Goal: Task Accomplishment & Management: Complete application form

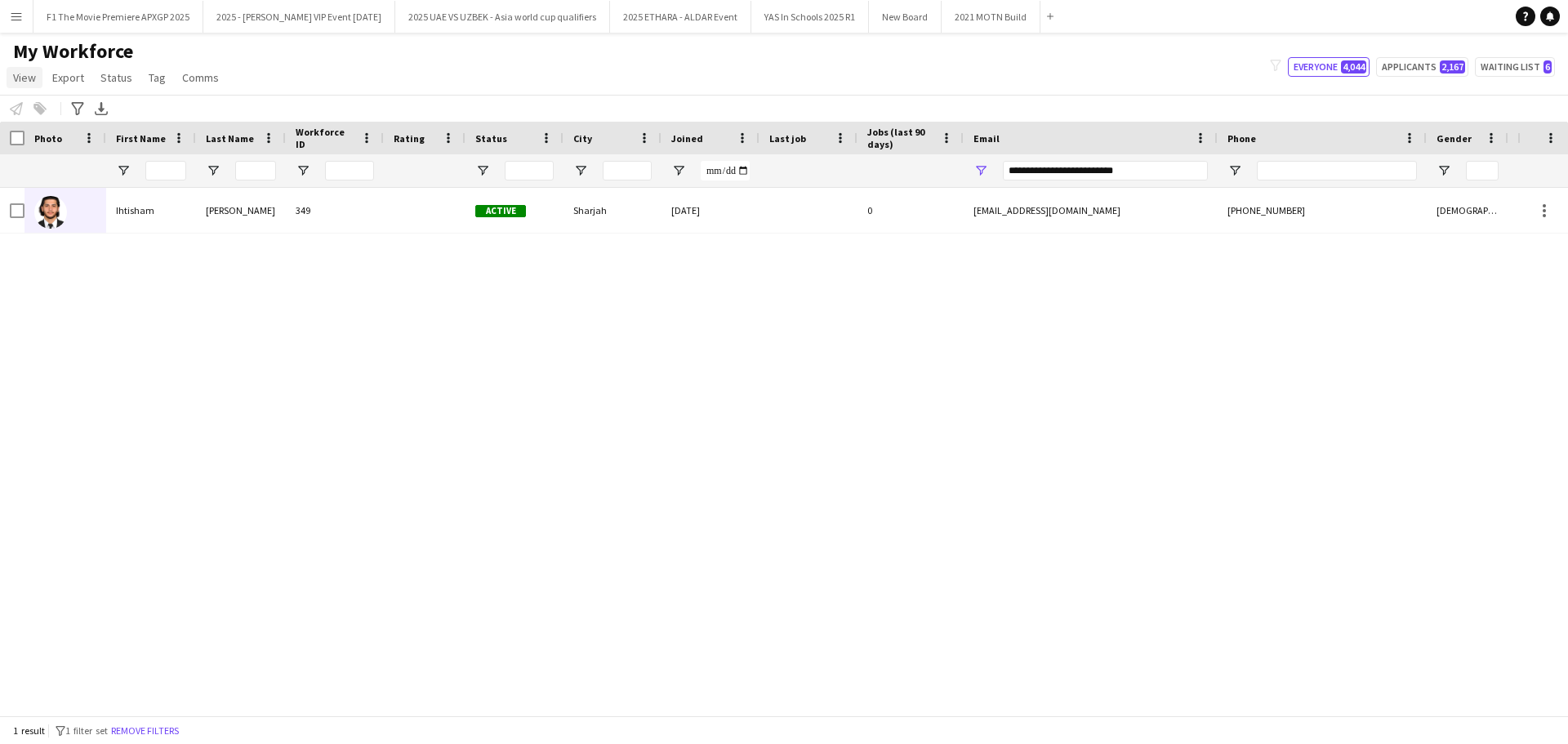
click at [29, 86] on link "View" at bounding box center [24, 77] width 36 height 21
click at [497, 379] on div "[PERSON_NAME] 349 Active [GEOGRAPHIC_DATA] [DATE] 0 [EMAIL_ADDRESS][DOMAIN_NAME…" at bounding box center [759, 445] width 1518 height 515
click at [1112, 171] on input "**********" at bounding box center [1105, 170] width 205 height 20
drag, startPoint x: 1136, startPoint y: 171, endPoint x: 852, endPoint y: 171, distance: 284.0
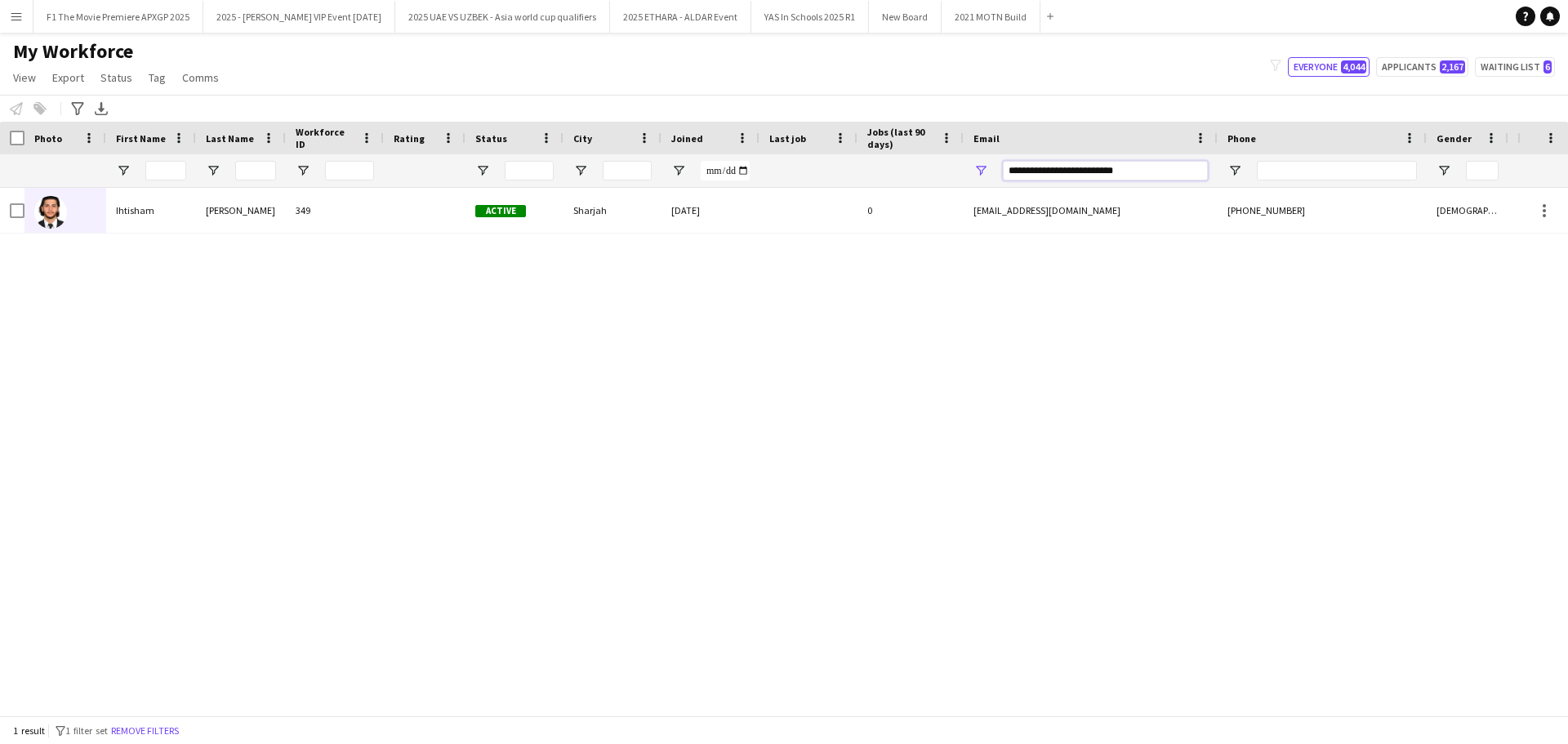
click at [852, 171] on div at bounding box center [971, 170] width 1943 height 33
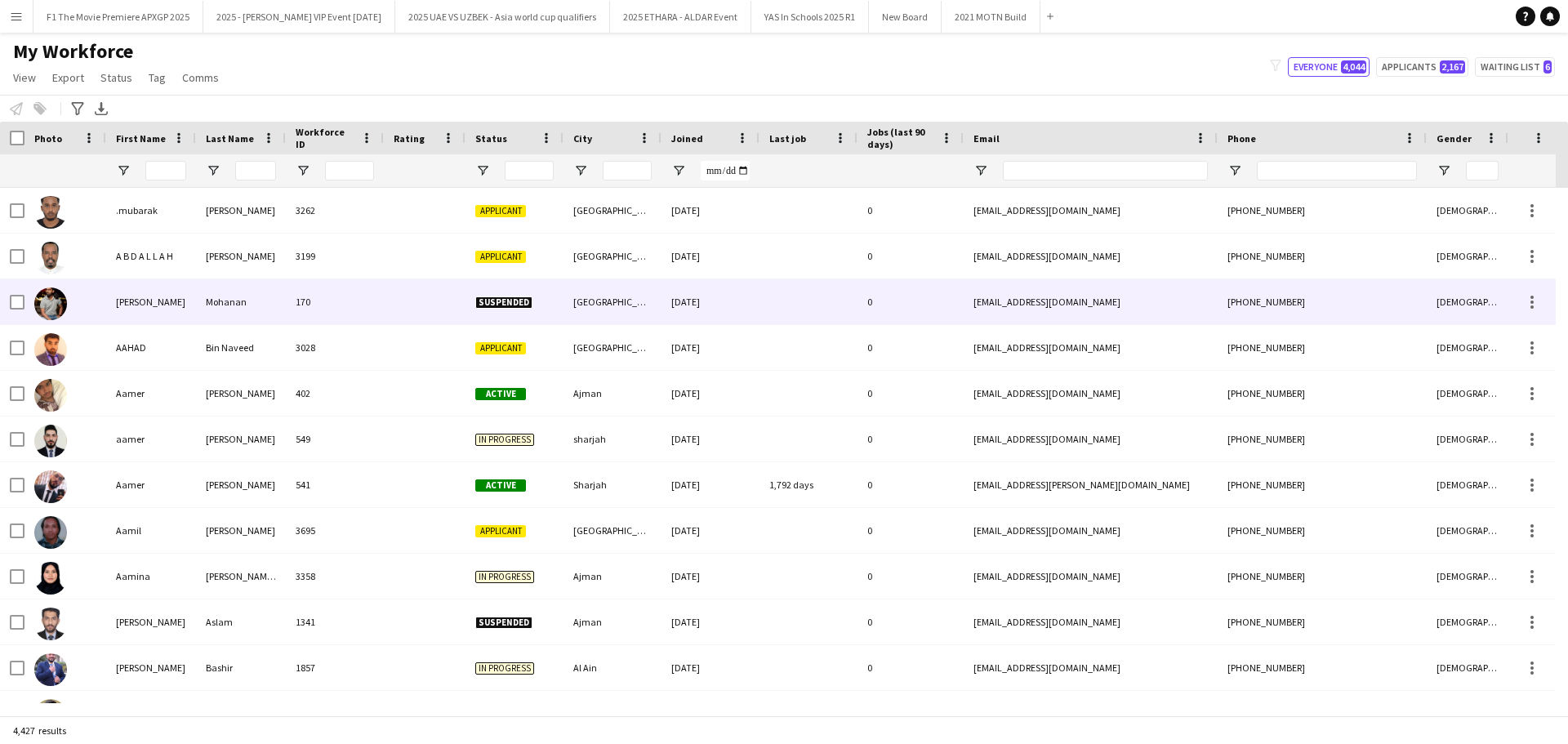
click at [159, 301] on div "[PERSON_NAME]" at bounding box center [151, 301] width 90 height 45
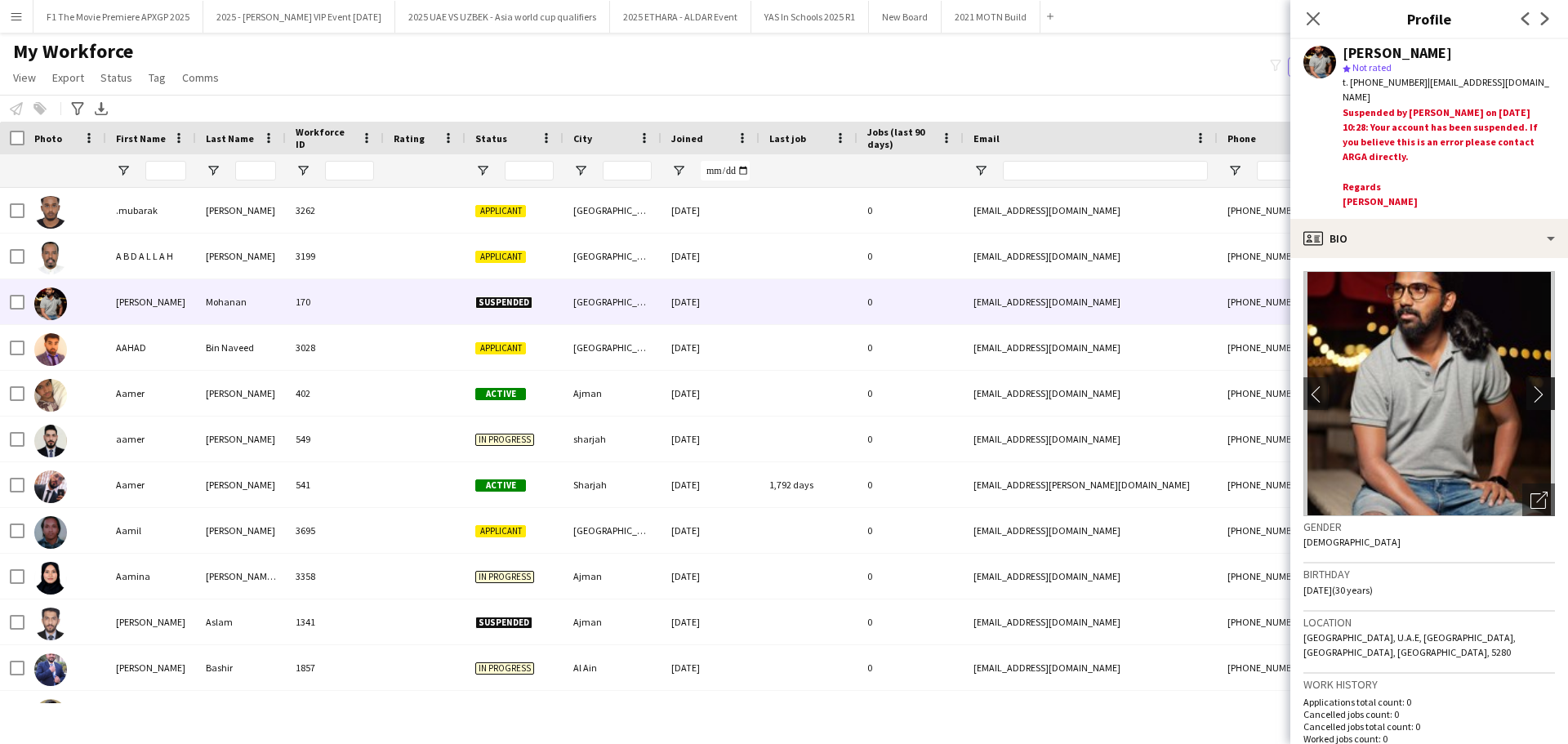
click at [1534, 401] on button "chevron-right" at bounding box center [1542, 393] width 33 height 33
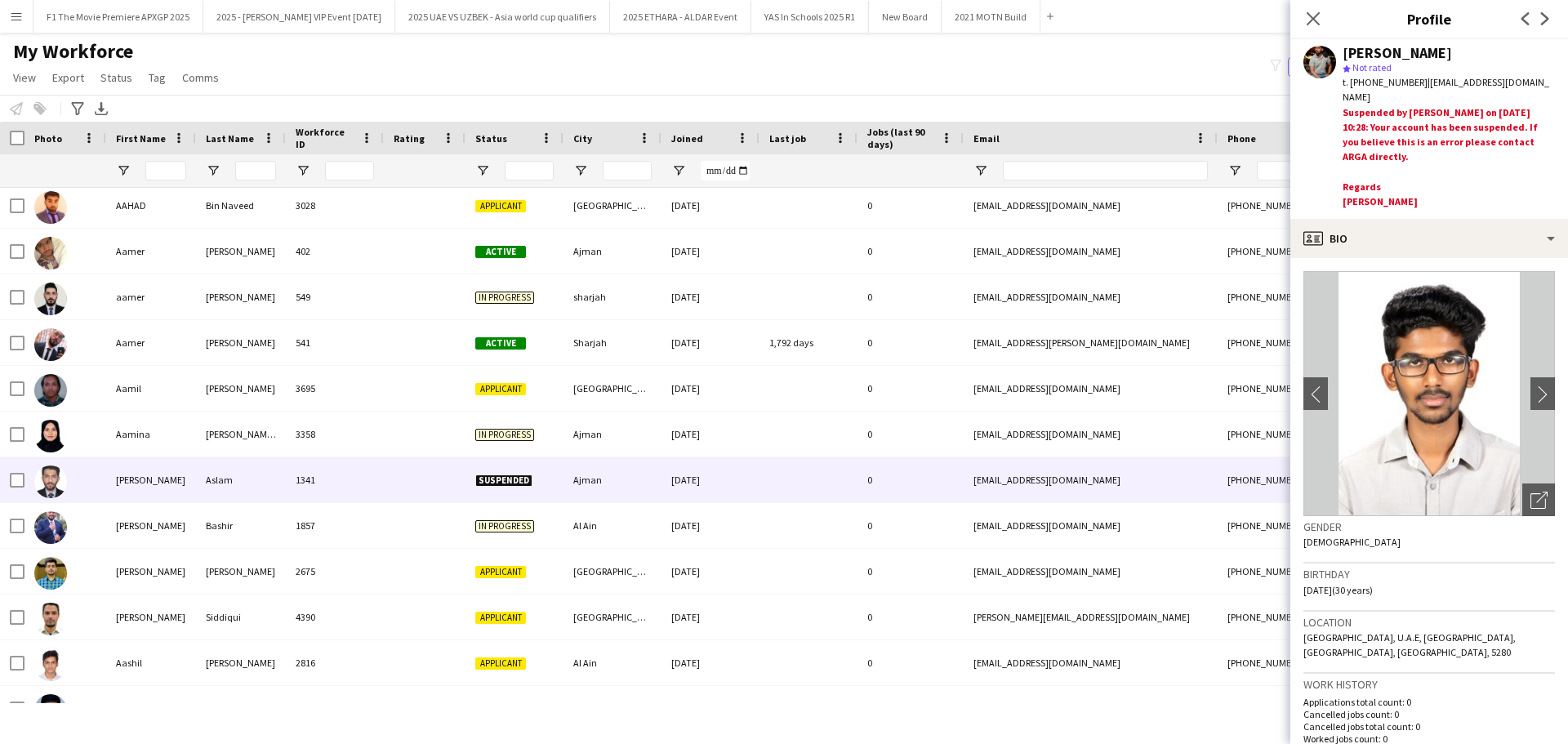
scroll to position [164, 0]
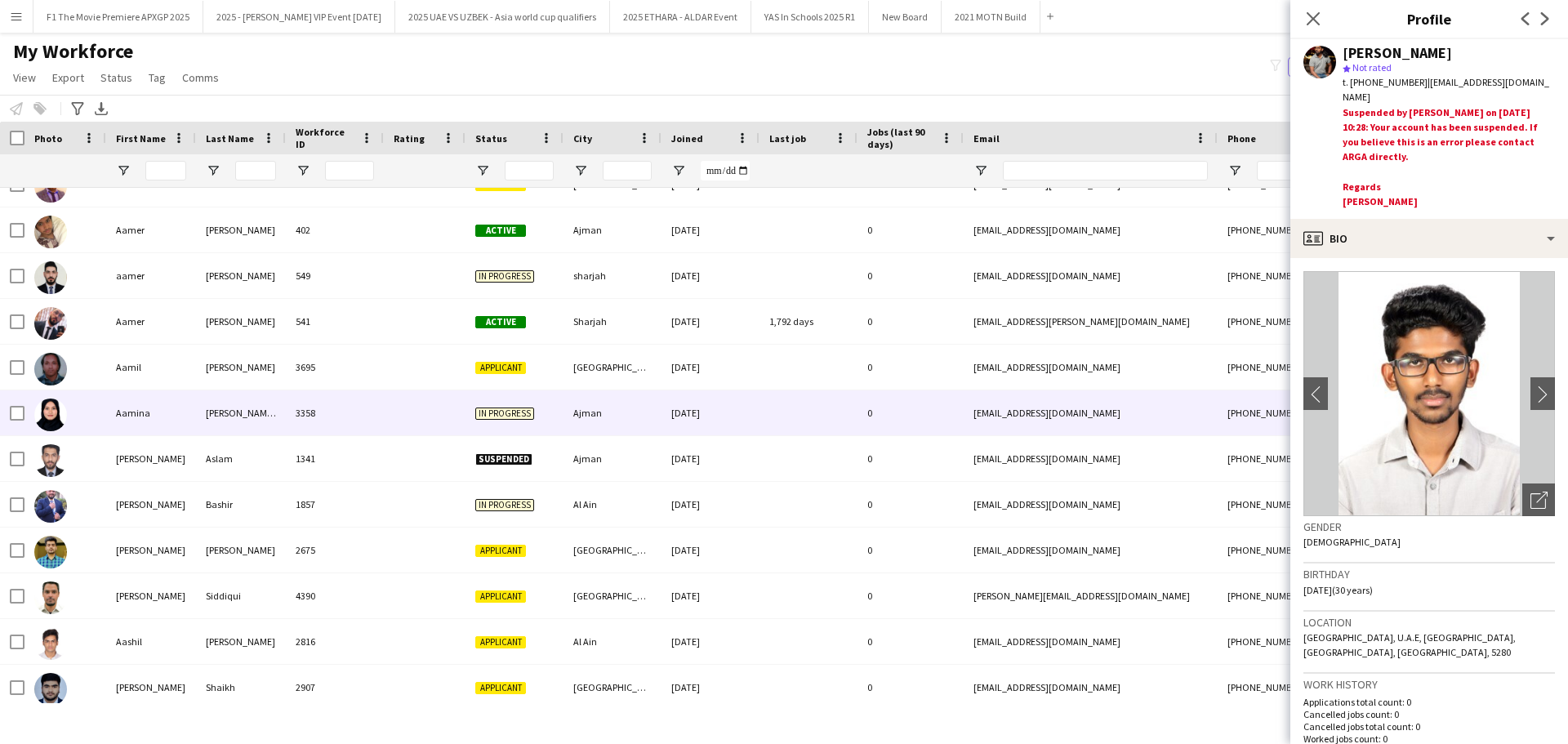
click at [161, 418] on div "Aamina" at bounding box center [151, 413] width 90 height 45
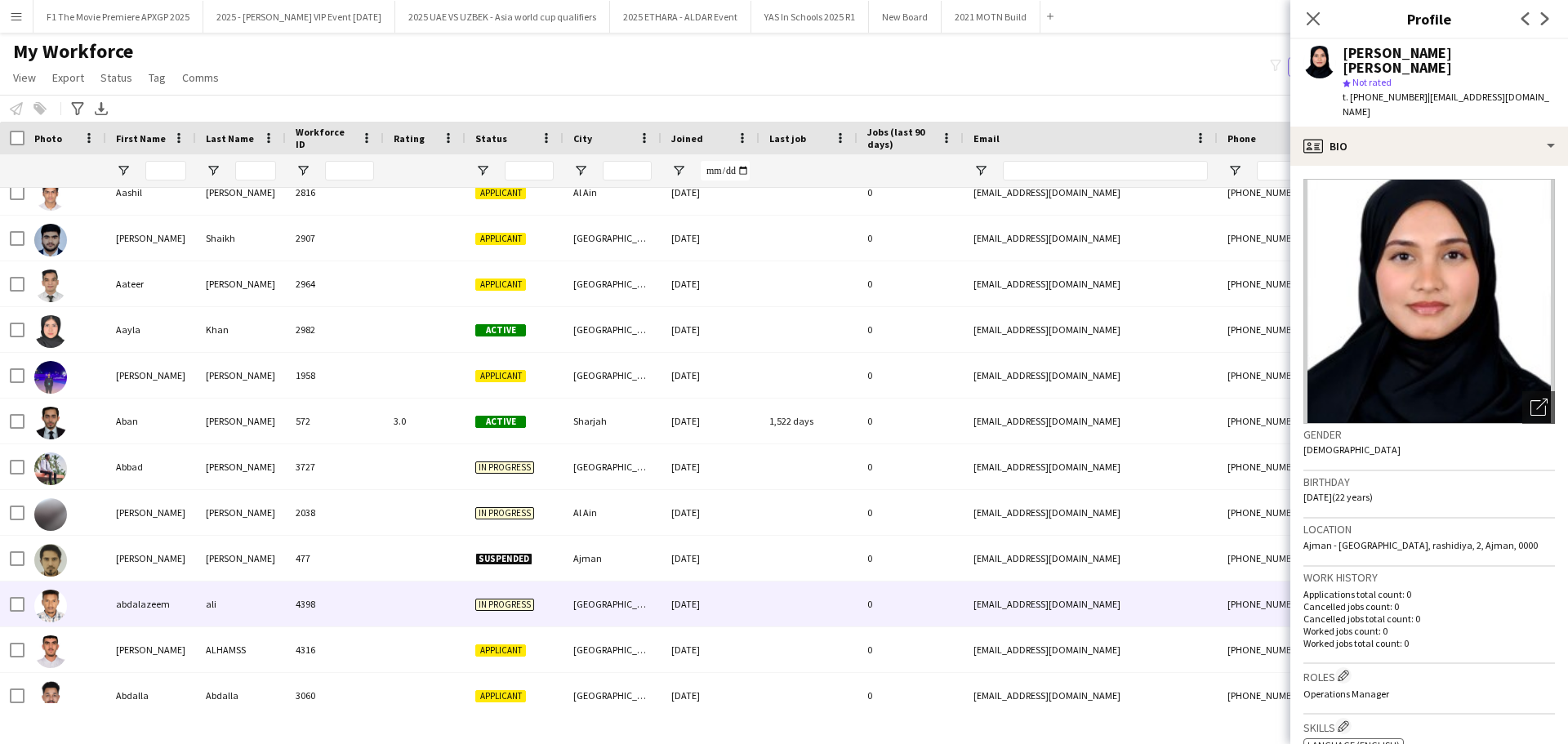
scroll to position [654, 0]
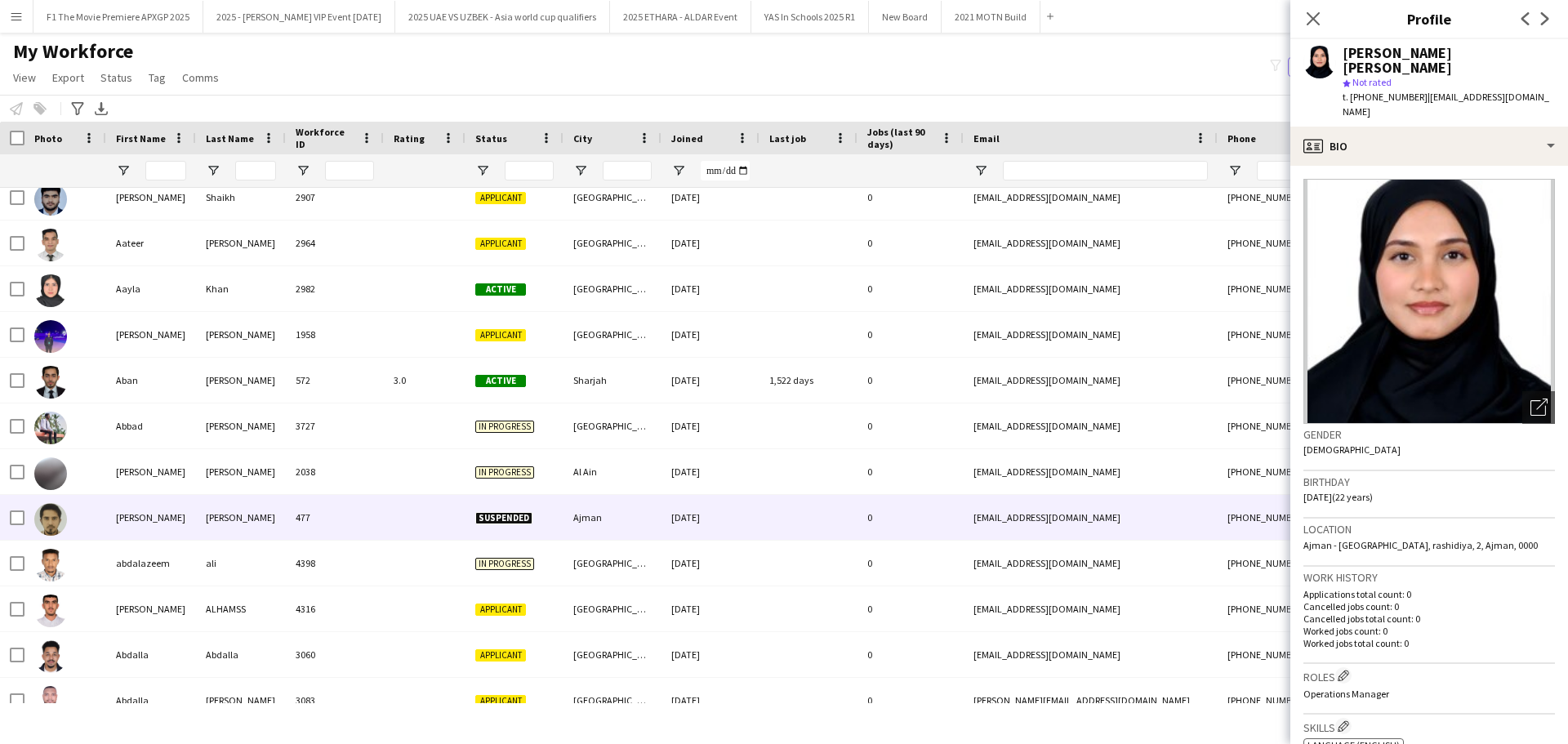
click at [119, 531] on div "[PERSON_NAME]" at bounding box center [151, 517] width 90 height 45
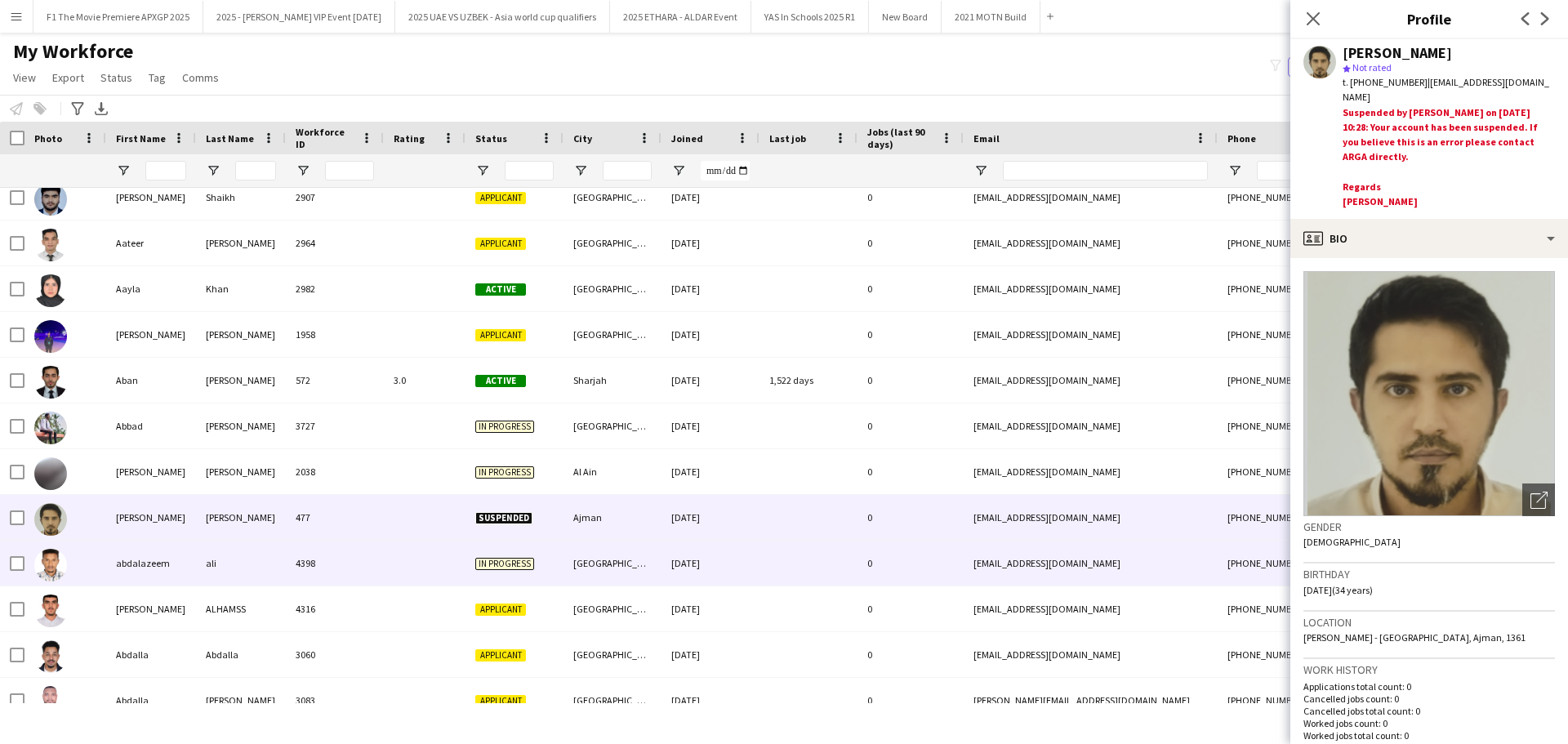
click at [153, 564] on div "abdalazeem" at bounding box center [151, 563] width 90 height 45
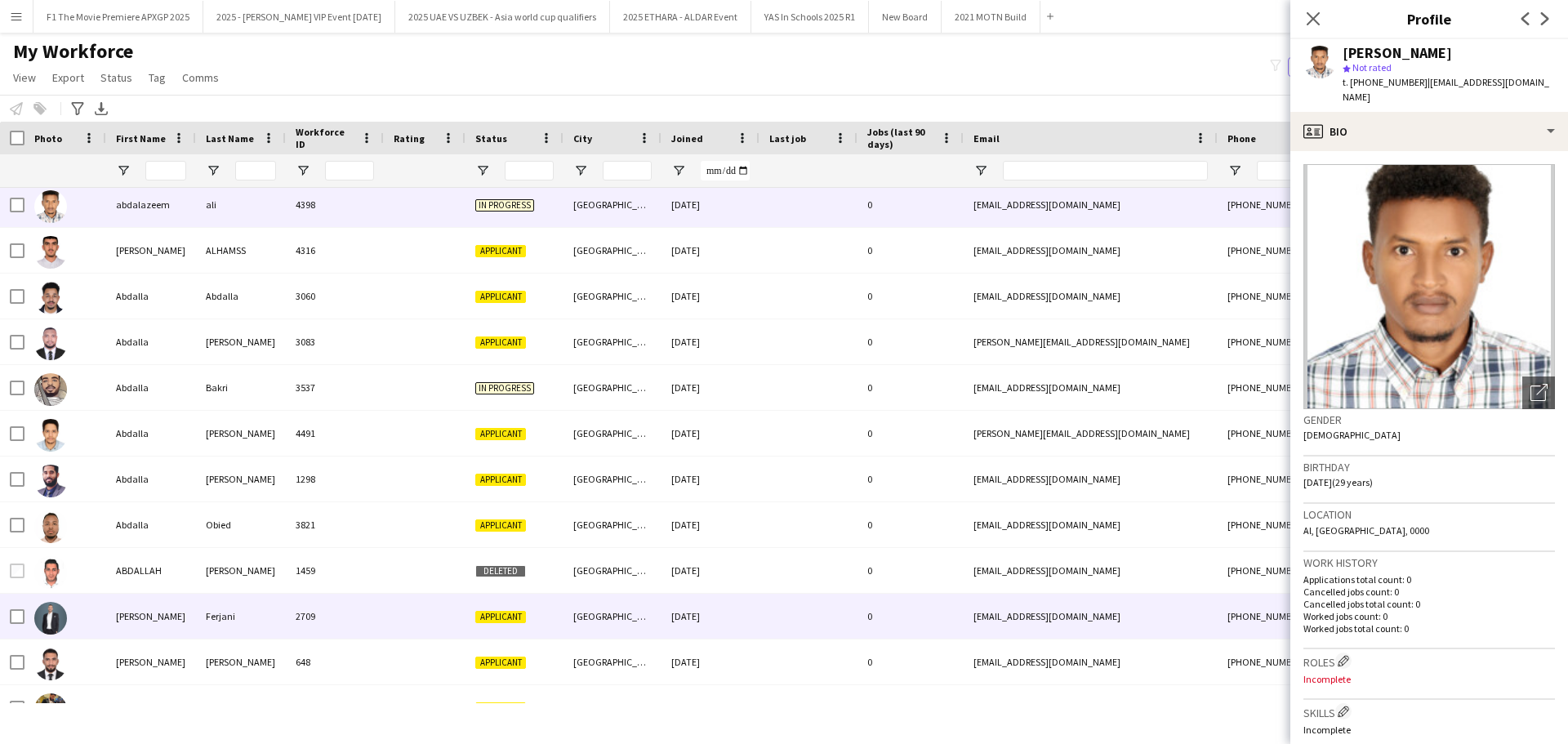
scroll to position [1062, 0]
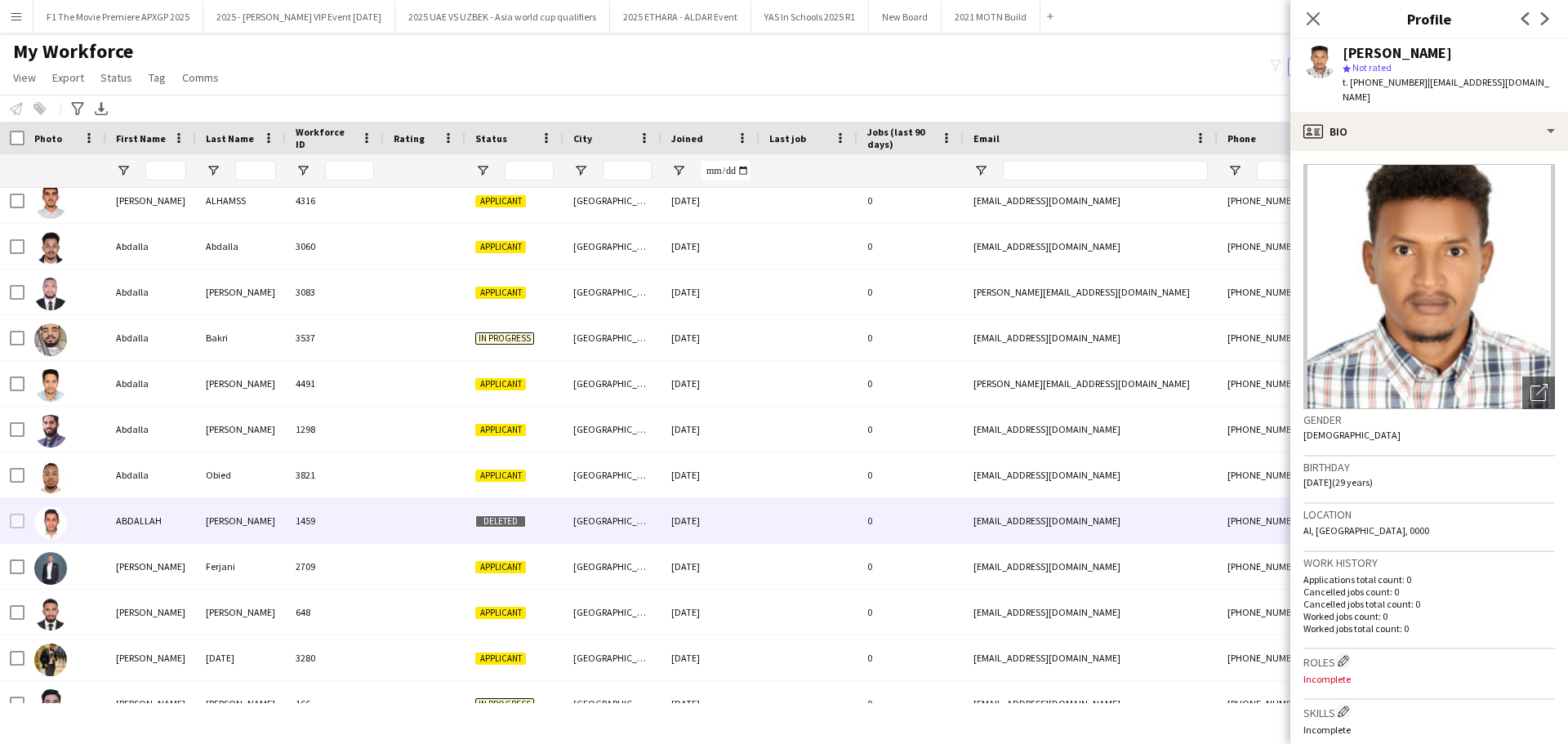
click at [161, 514] on div "ABDALLAH" at bounding box center [151, 521] width 90 height 45
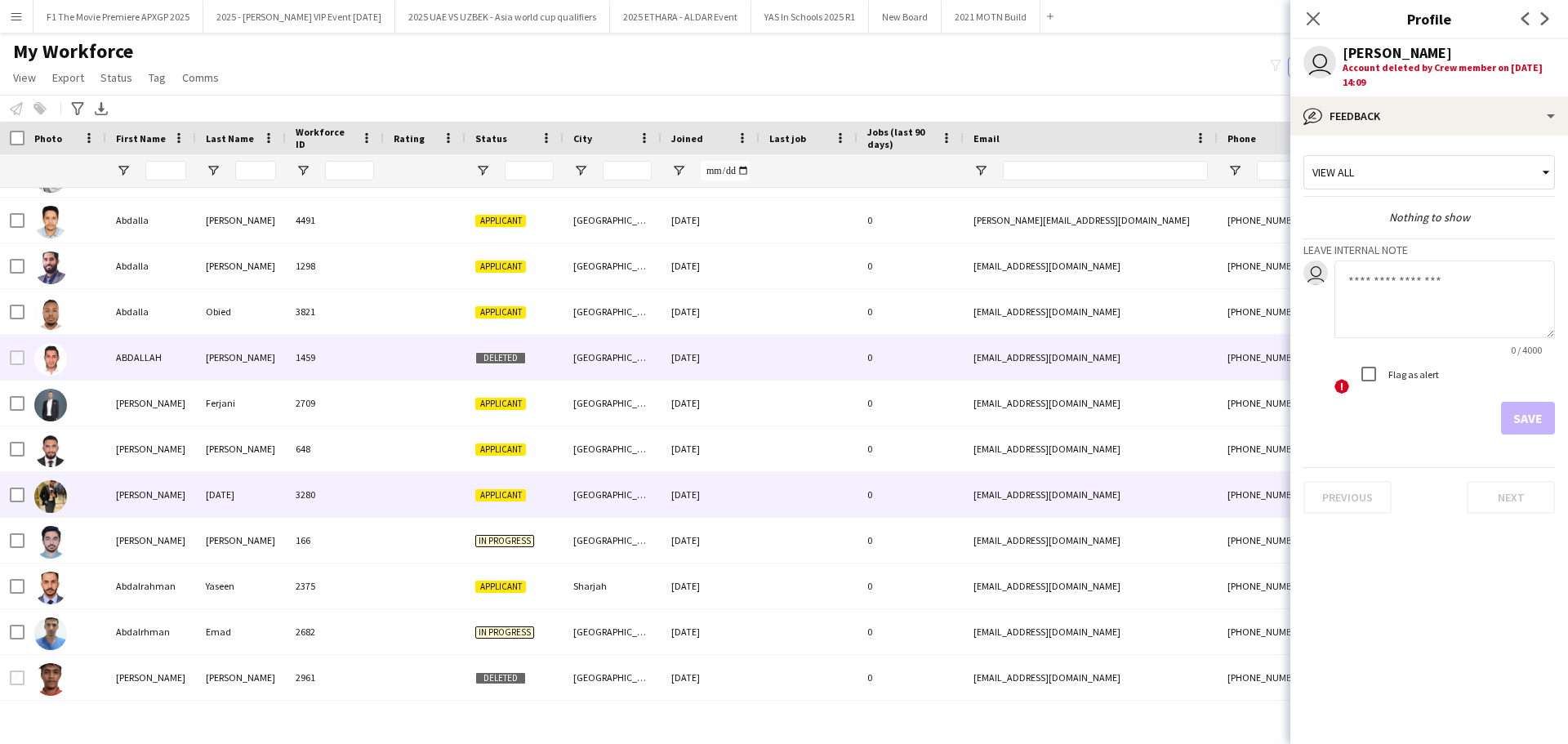
scroll to position [0, 0]
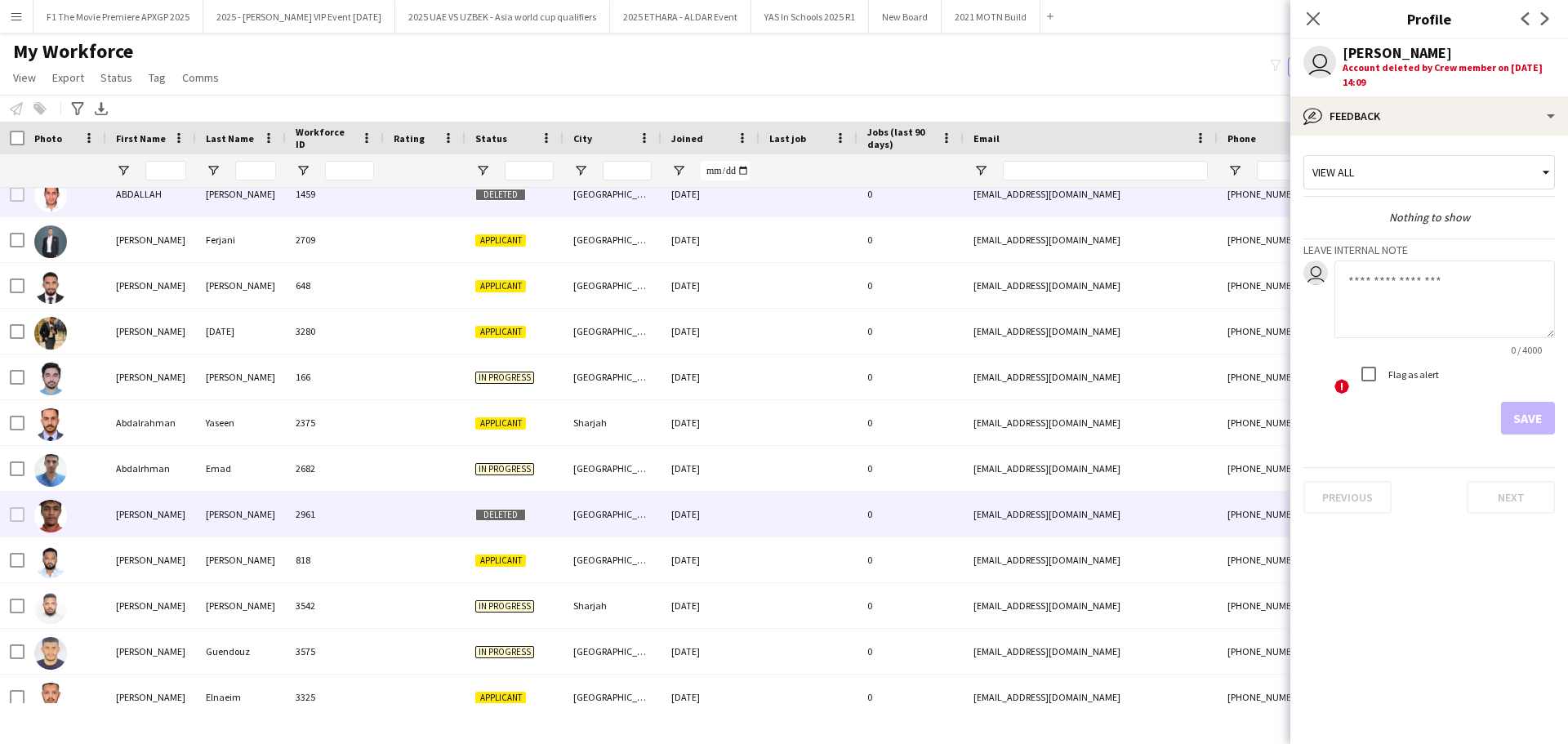
click at [161, 514] on div "[PERSON_NAME]" at bounding box center [151, 514] width 90 height 45
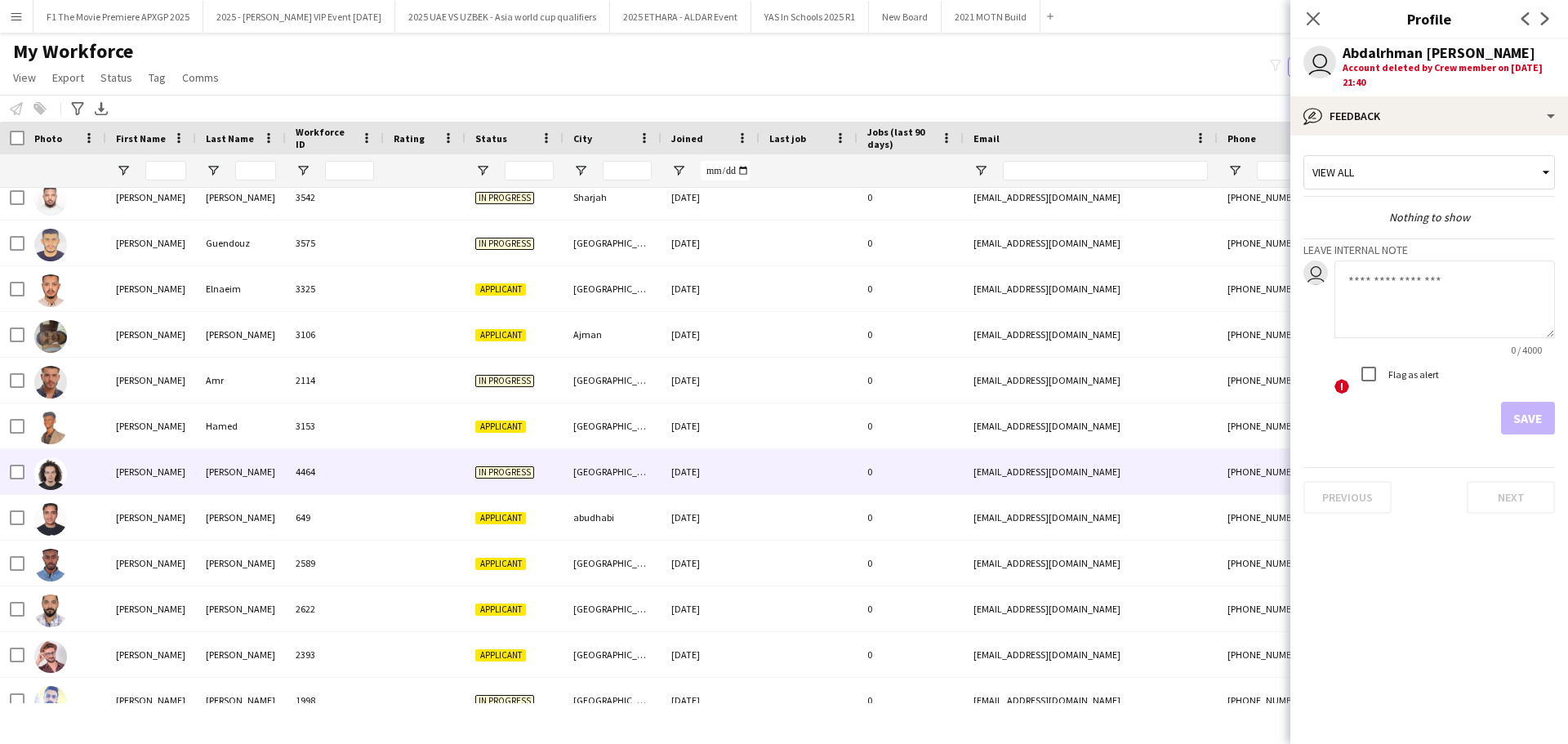
click at [158, 486] on div "[PERSON_NAME]" at bounding box center [151, 472] width 90 height 45
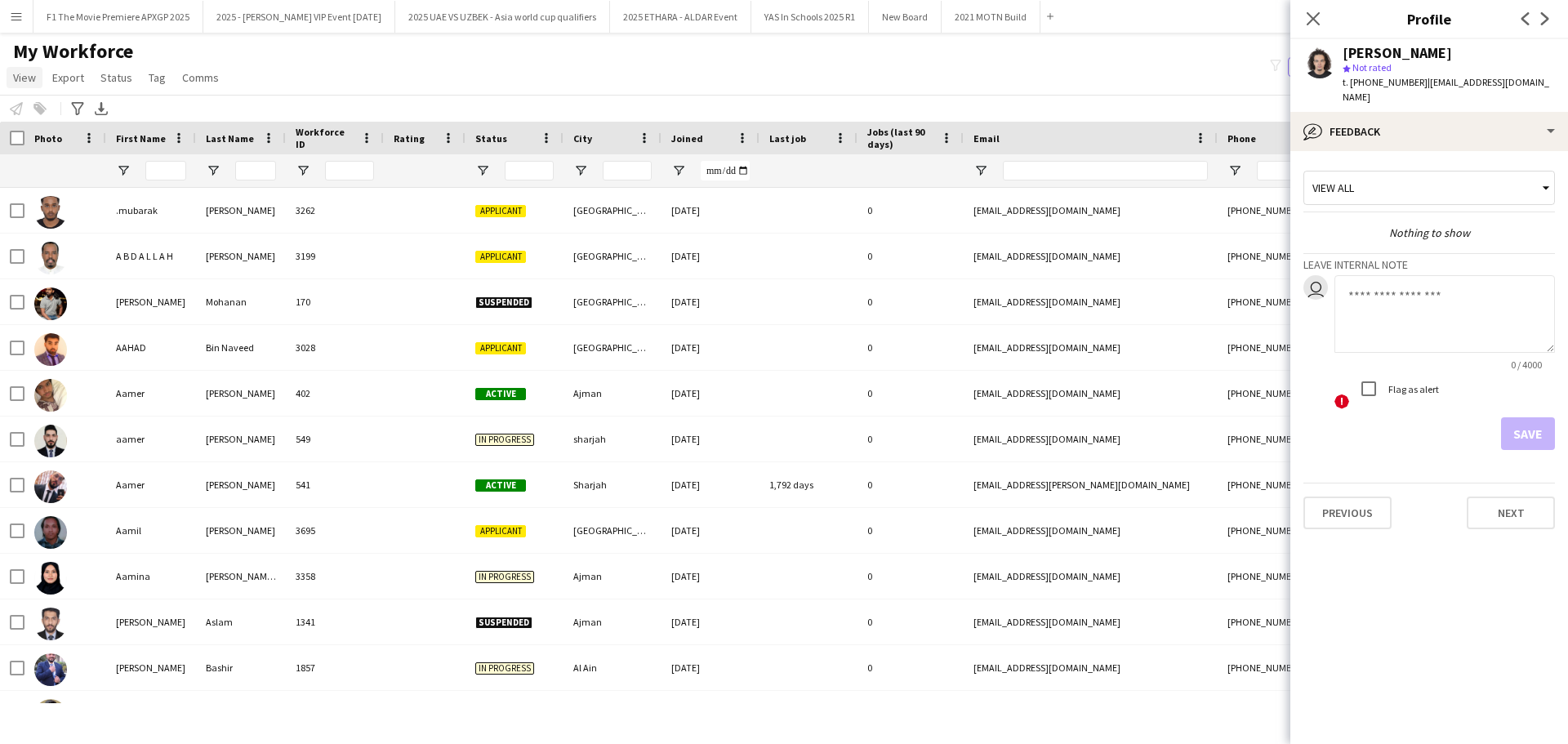
click at [23, 78] on span "View" at bounding box center [24, 78] width 23 height 15
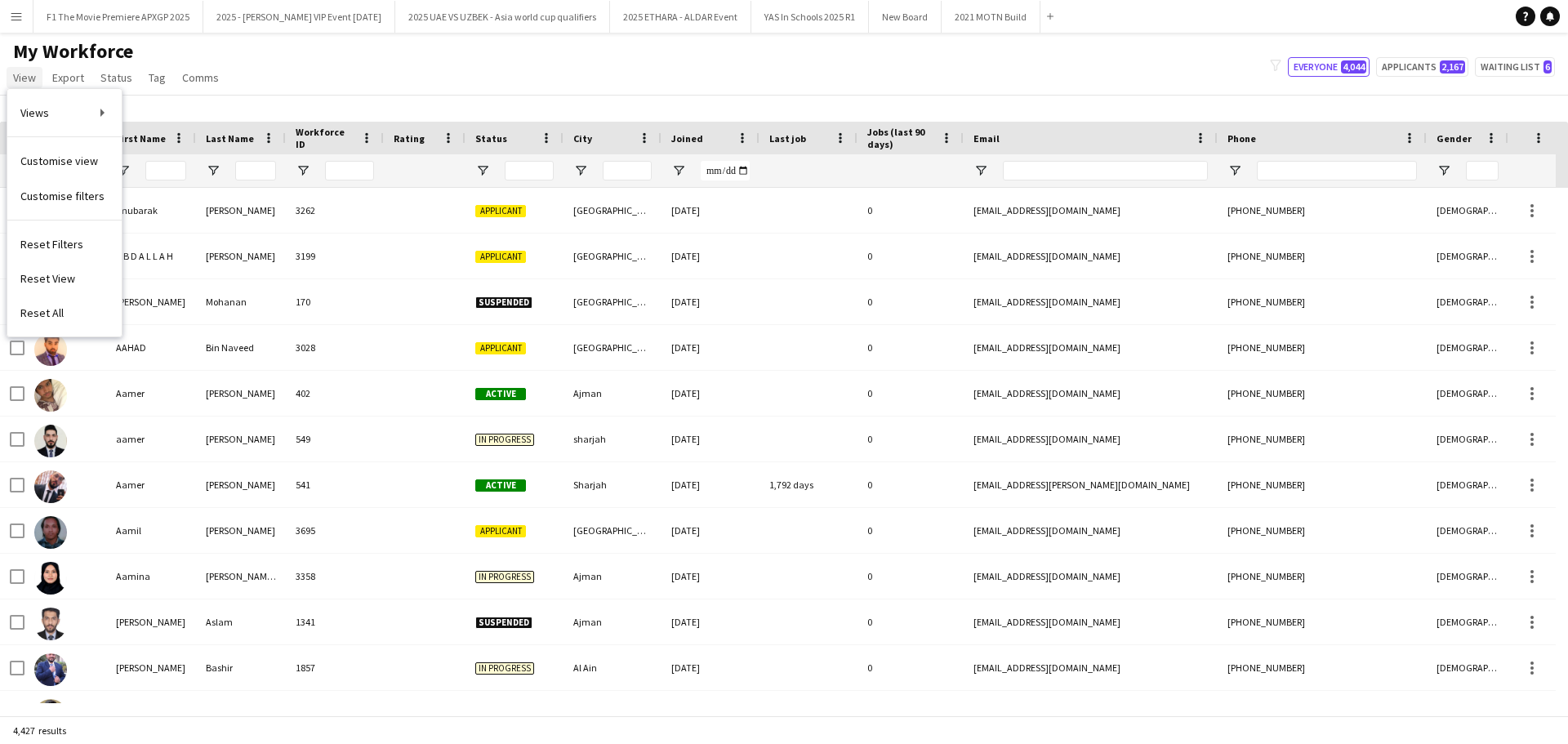
click at [30, 78] on span "View" at bounding box center [24, 78] width 23 height 15
click at [22, 19] on app-icon "Menu" at bounding box center [17, 17] width 13 height 13
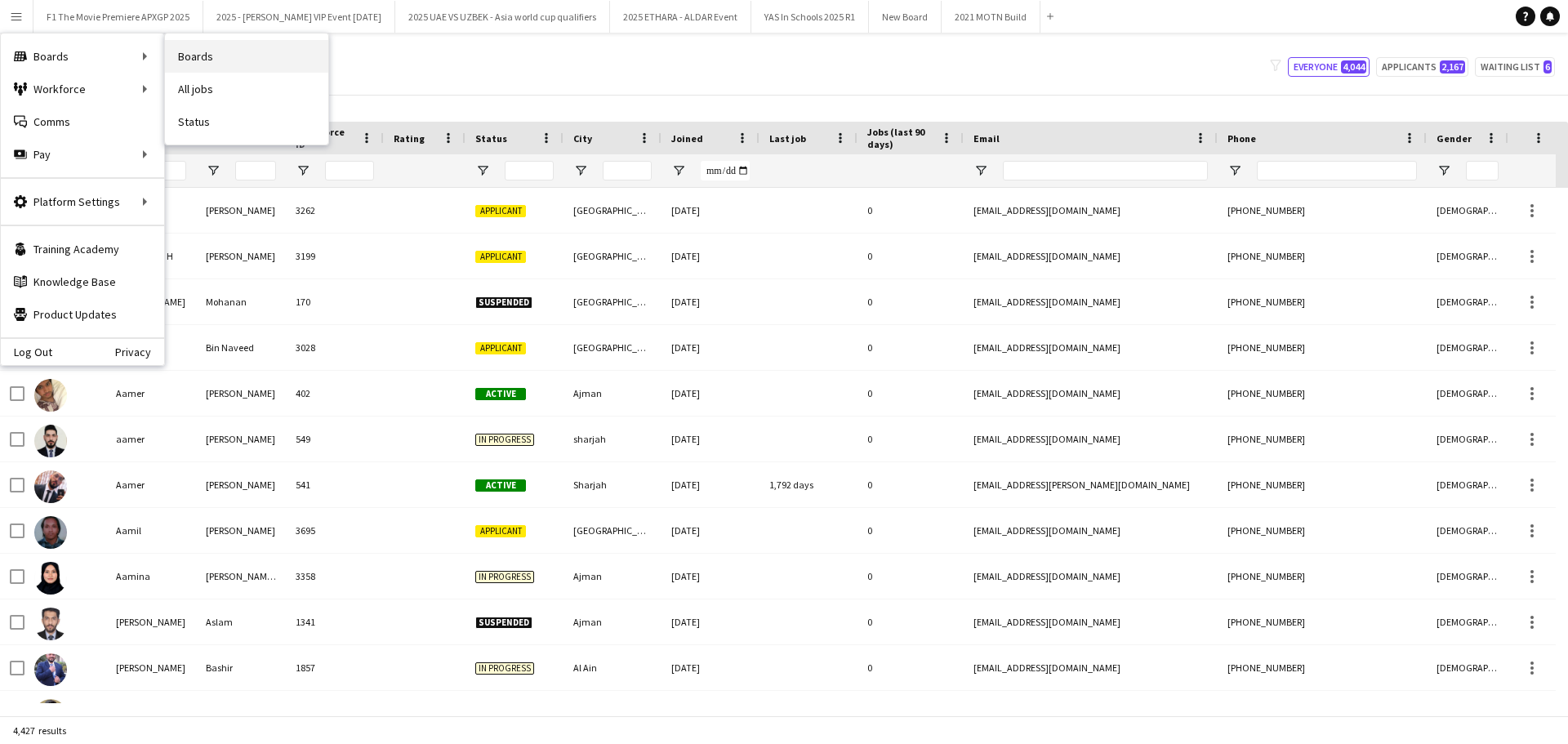
click at [193, 57] on link "Boards" at bounding box center [246, 56] width 164 height 33
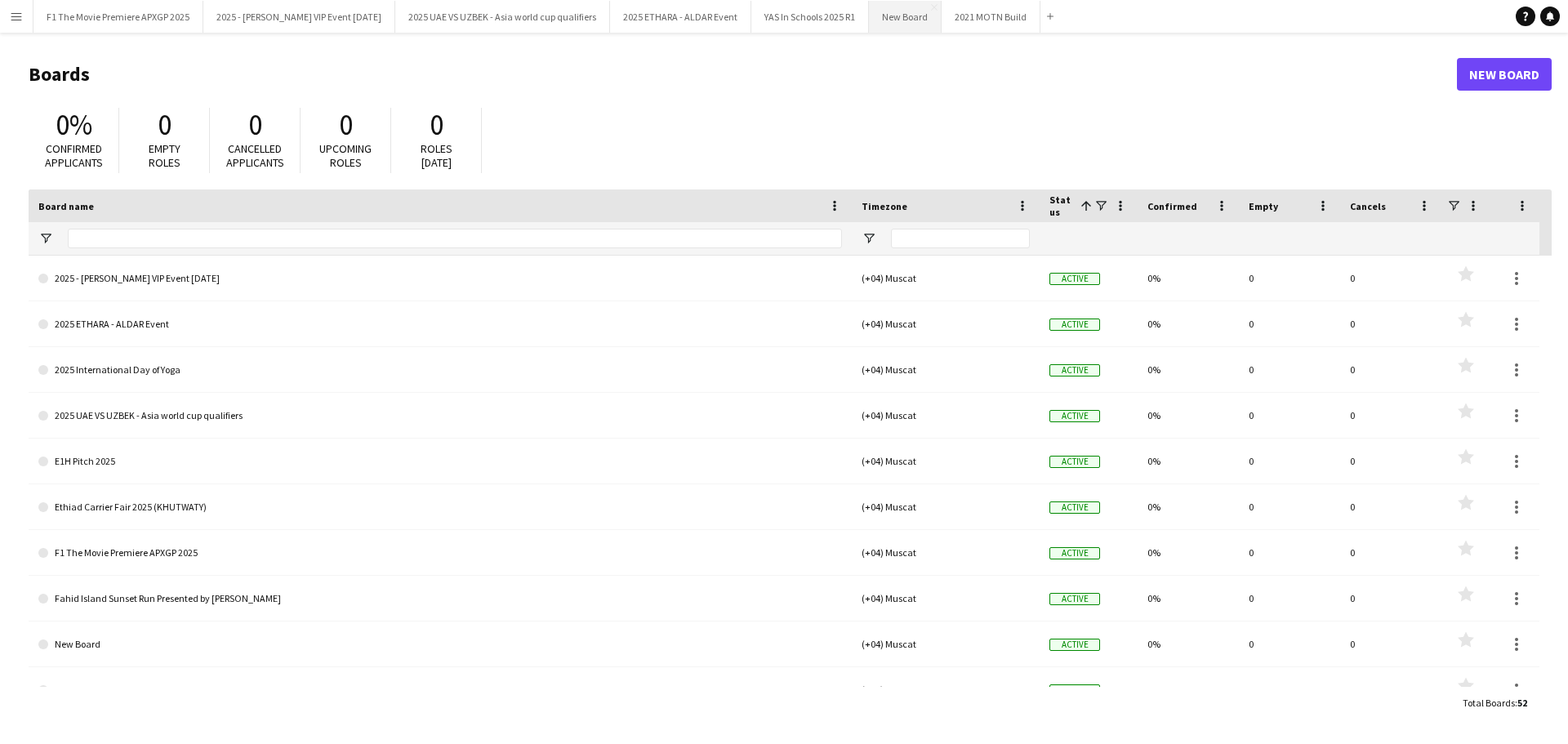
click at [884, 6] on button "New Board Close" at bounding box center [905, 17] width 73 height 32
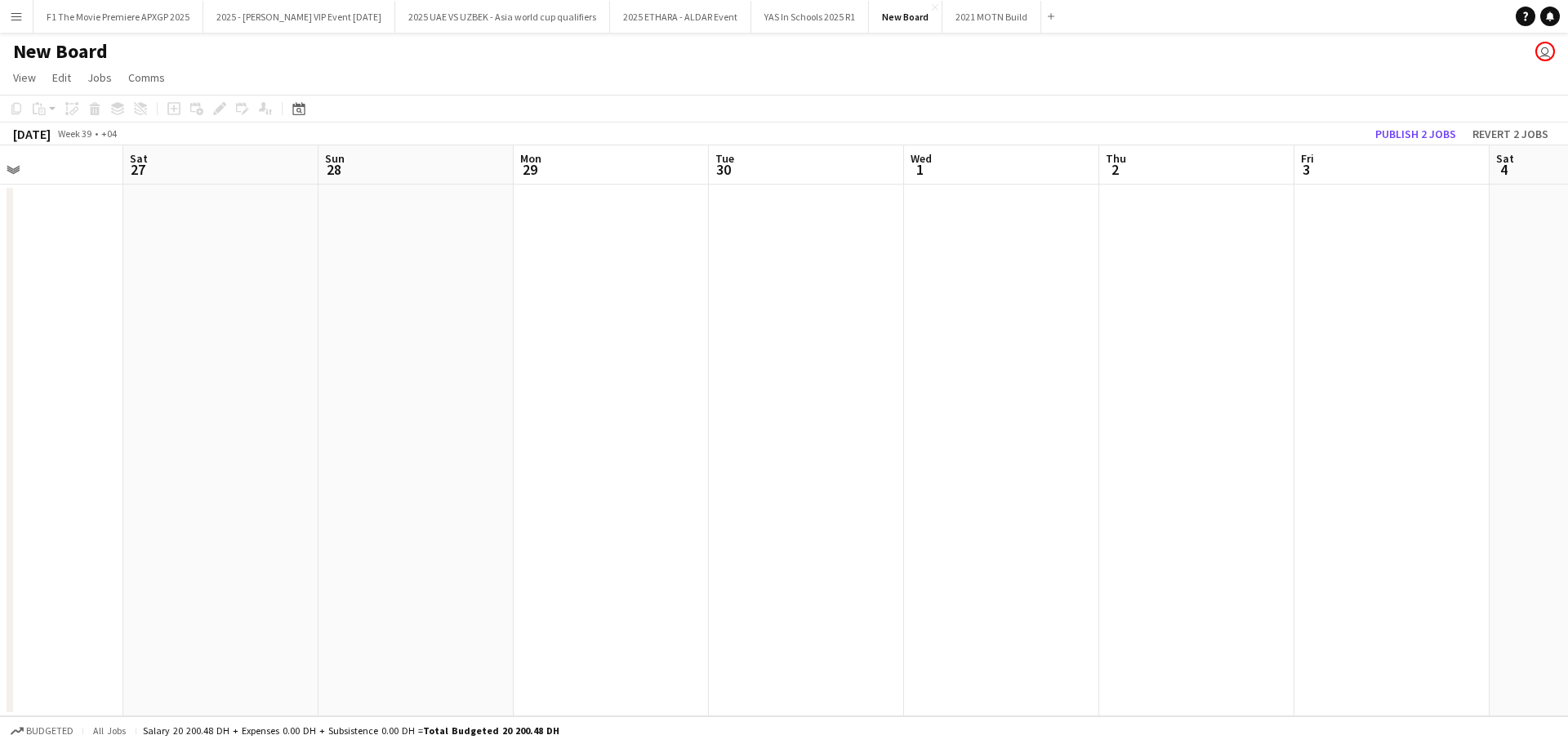
drag, startPoint x: 1349, startPoint y: 386, endPoint x: 300, endPoint y: 436, distance: 1050.2
click at [300, 436] on app-calendar-viewport "Wed 24 Thu 25 Fri 26 Sat 27 Sun 28 Mon 29 Tue 30 Wed 1 Thu 2 Fri 3 Sat 4 Sun 5 …" at bounding box center [784, 431] width 1568 height 571
click at [613, 362] on app-date-cell at bounding box center [611, 450] width 195 height 532
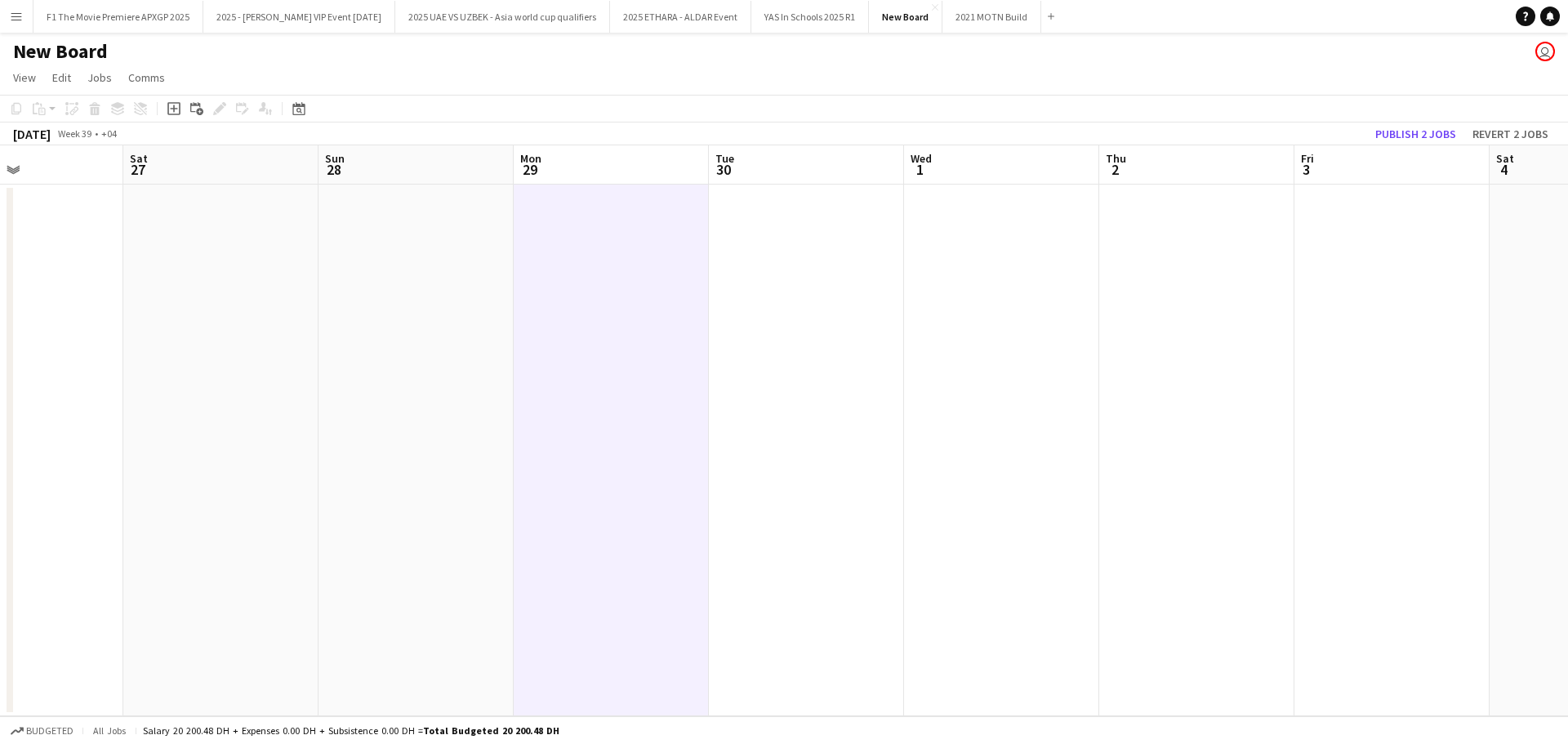
click at [754, 335] on app-date-cell at bounding box center [806, 450] width 195 height 532
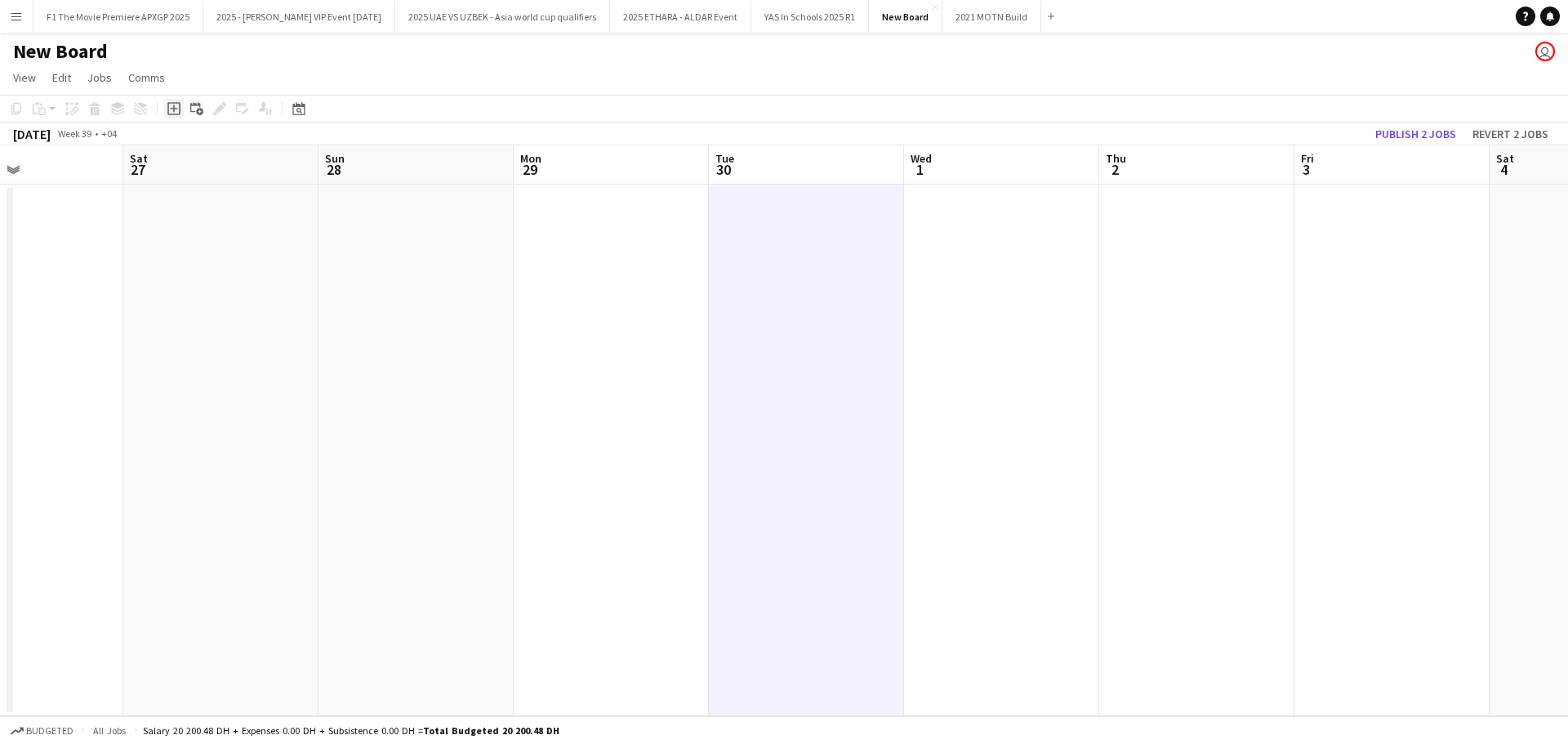
click at [178, 113] on icon "Add job" at bounding box center [174, 109] width 13 height 13
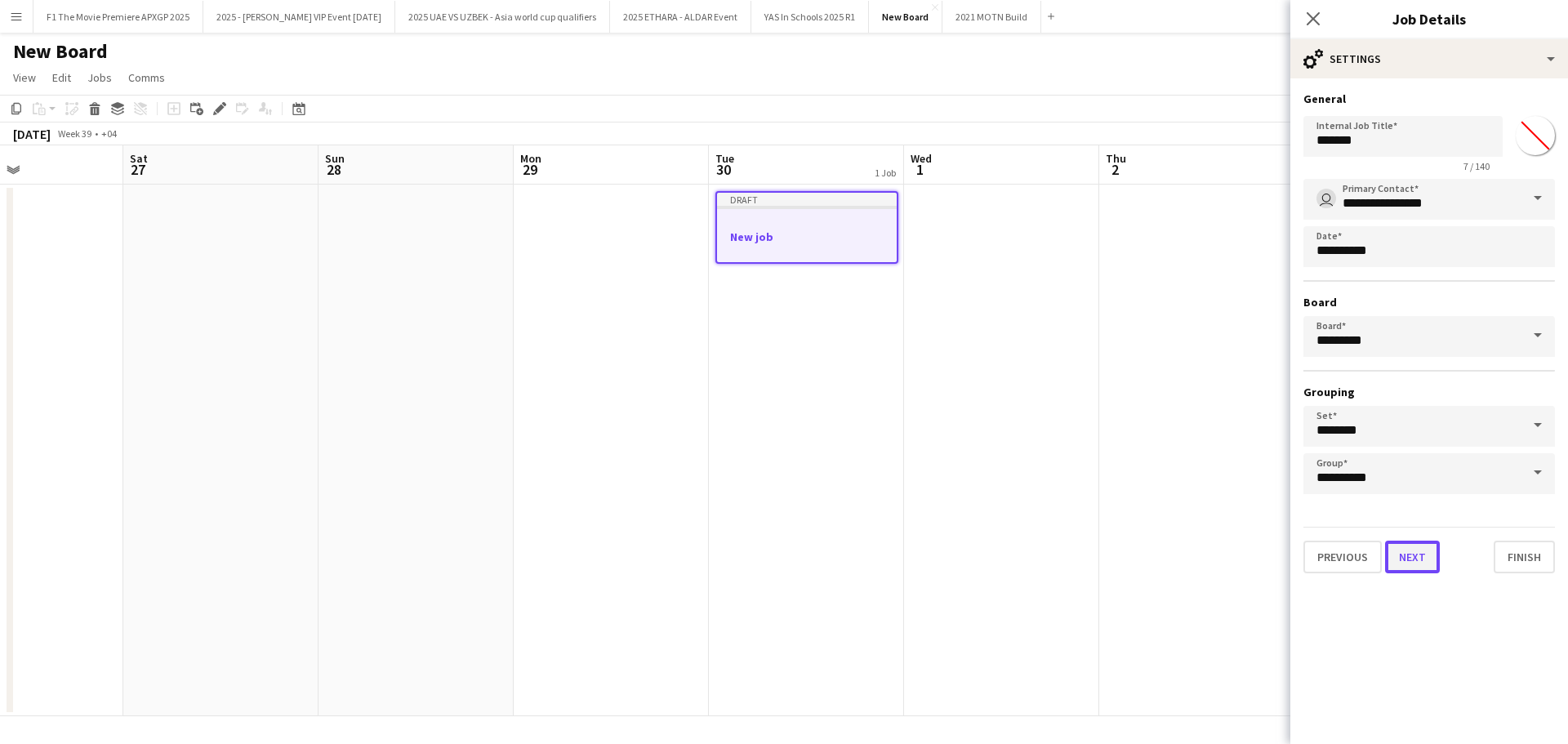
click at [1408, 558] on button "Next" at bounding box center [1412, 556] width 55 height 33
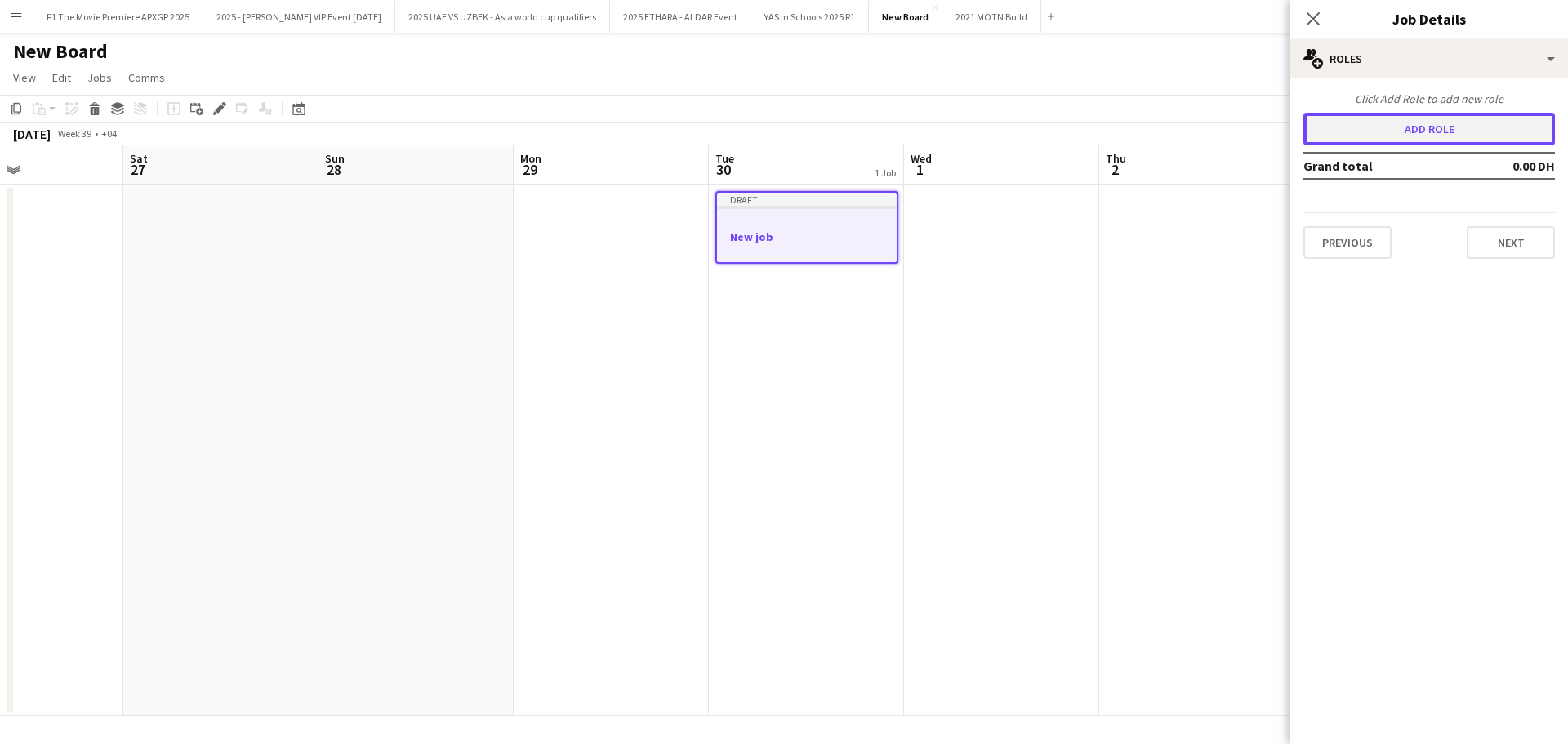
click at [1365, 124] on button "Add role" at bounding box center [1429, 128] width 251 height 33
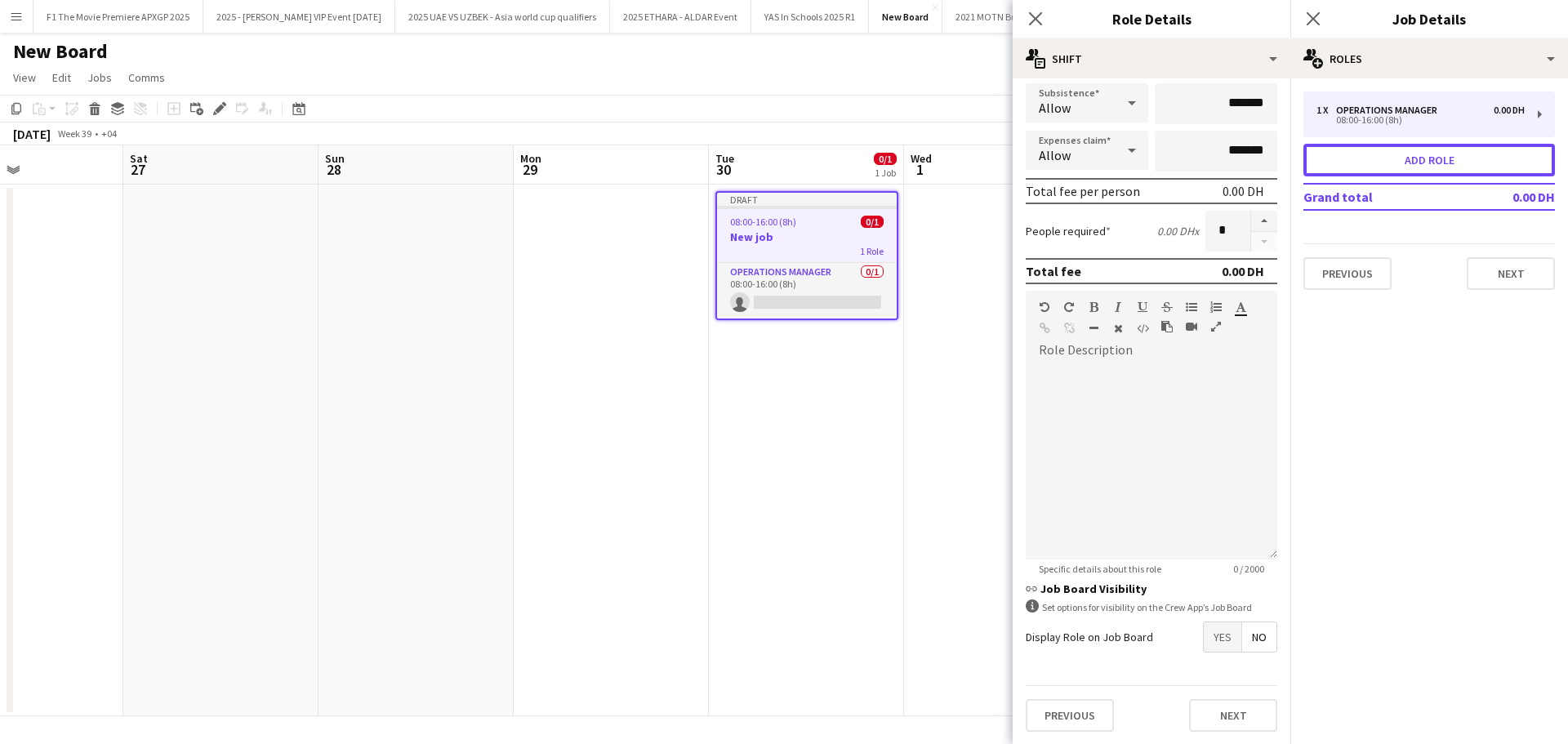
scroll to position [278, 0]
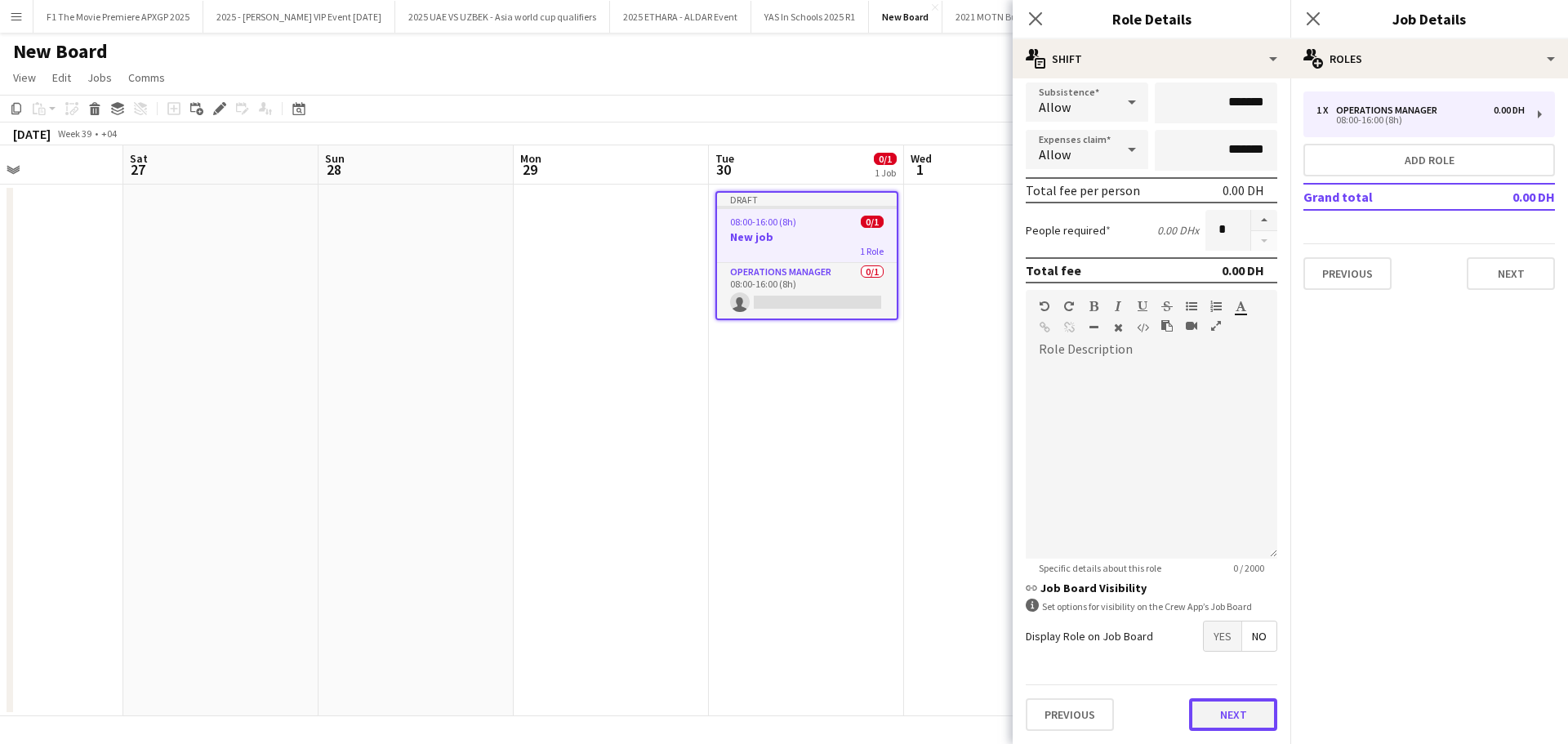
click at [1219, 720] on button "Next" at bounding box center [1233, 714] width 88 height 33
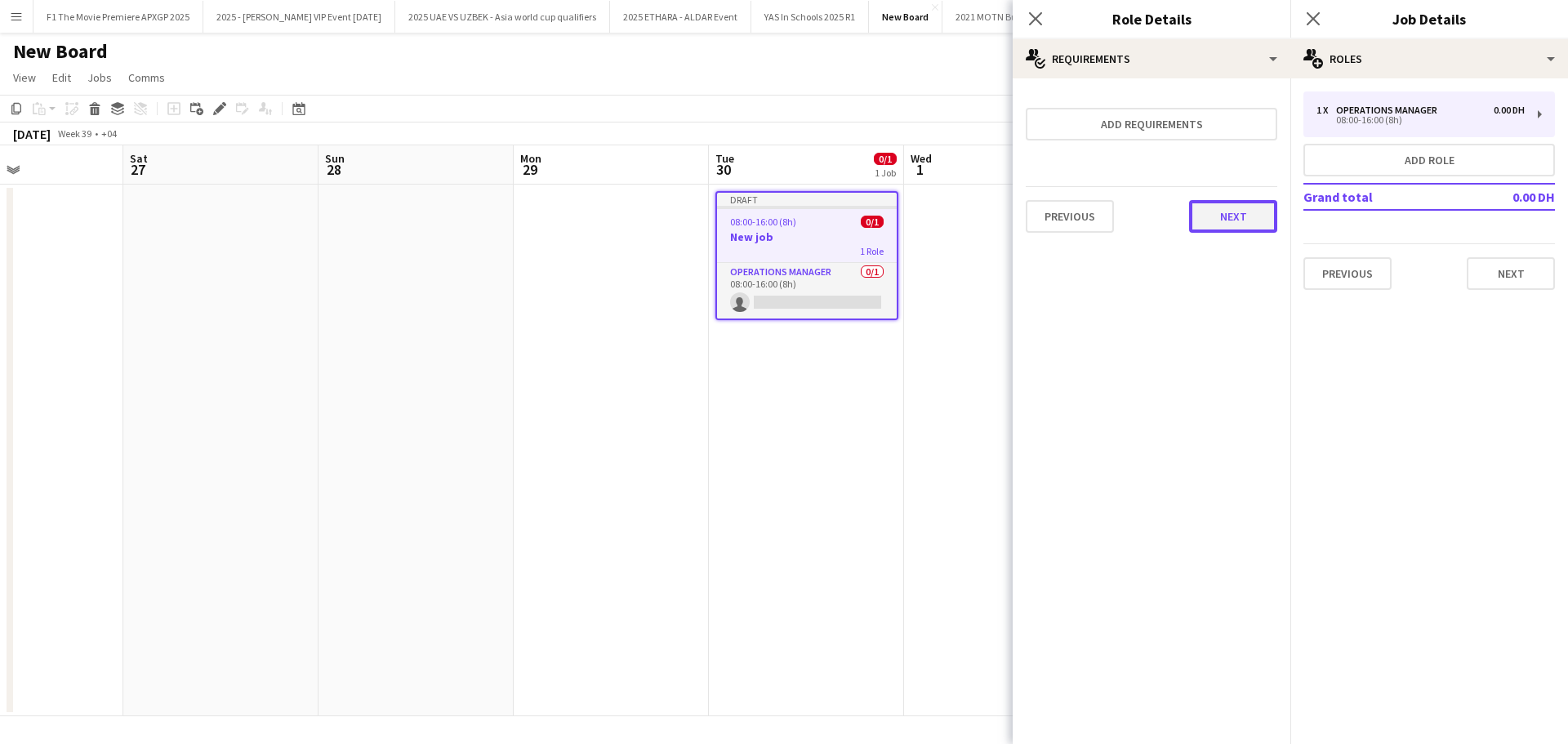
click at [1204, 230] on button "Next" at bounding box center [1233, 216] width 88 height 33
click at [1246, 223] on button "Finish" at bounding box center [1247, 219] width 61 height 33
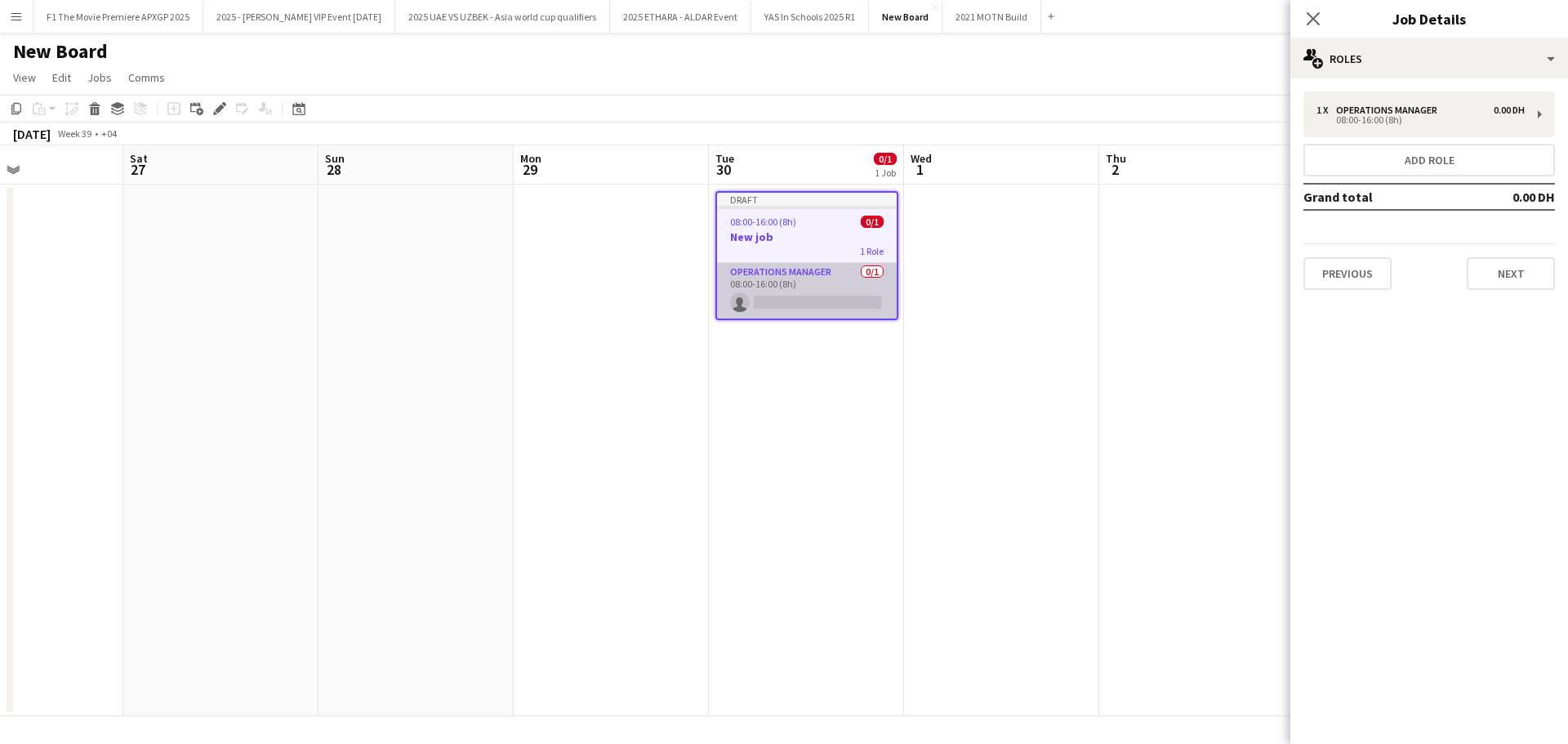
click at [828, 299] on app-card-role "Operations Manager 0/1 08:00-16:00 (8h) single-neutral-actions" at bounding box center [806, 291] width 179 height 56
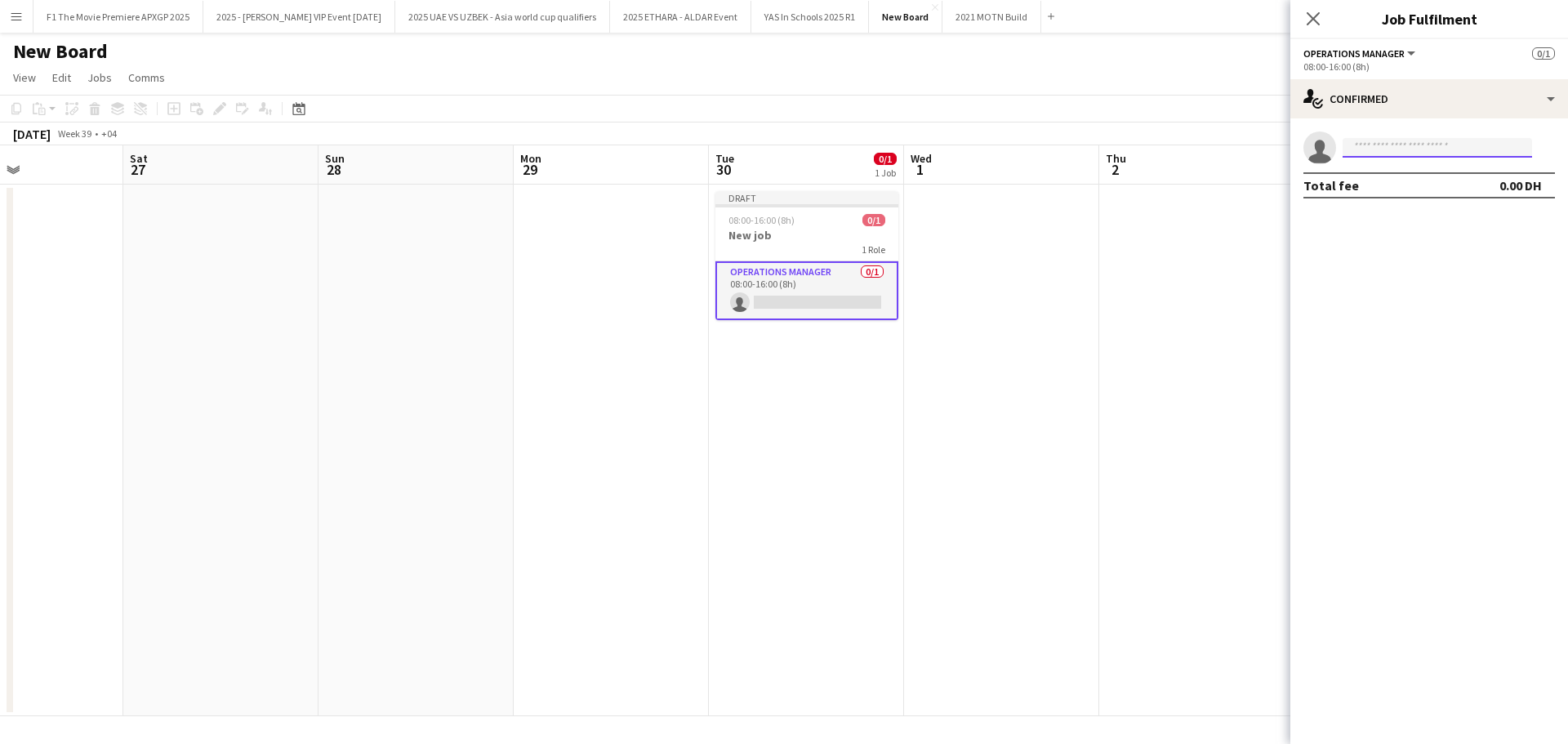
click at [1423, 140] on input at bounding box center [1438, 147] width 190 height 20
type input "******"
drag, startPoint x: 1407, startPoint y: 152, endPoint x: 1271, endPoint y: 147, distance: 136.1
click at [1271, 147] on body "Menu Boards Boards Boards All jobs Status Workforce Workforce My Workforce Recr…" at bounding box center [784, 372] width 1568 height 744
type input "*"
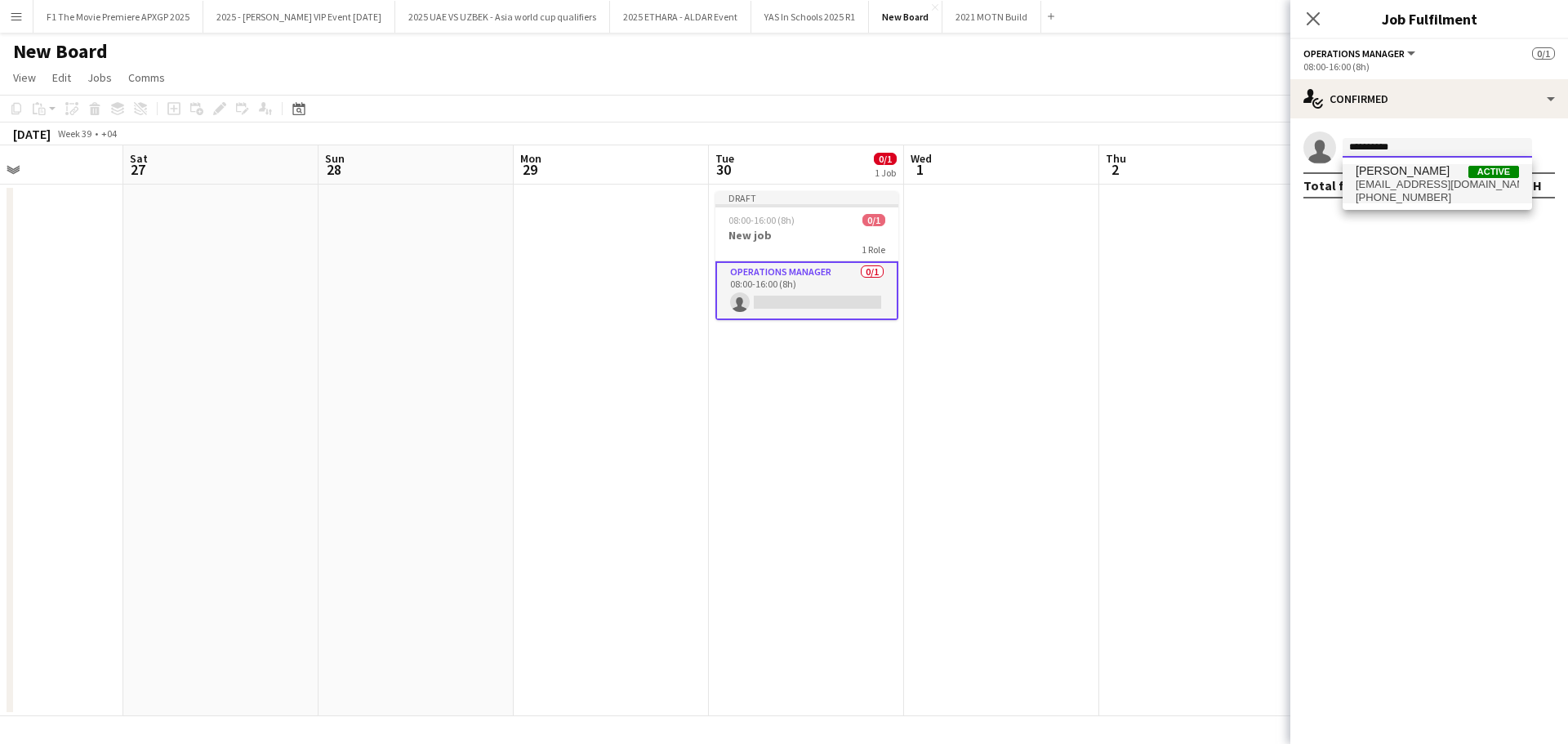
type input "**********"
click at [1422, 176] on span "[PERSON_NAME]" at bounding box center [1402, 171] width 94 height 14
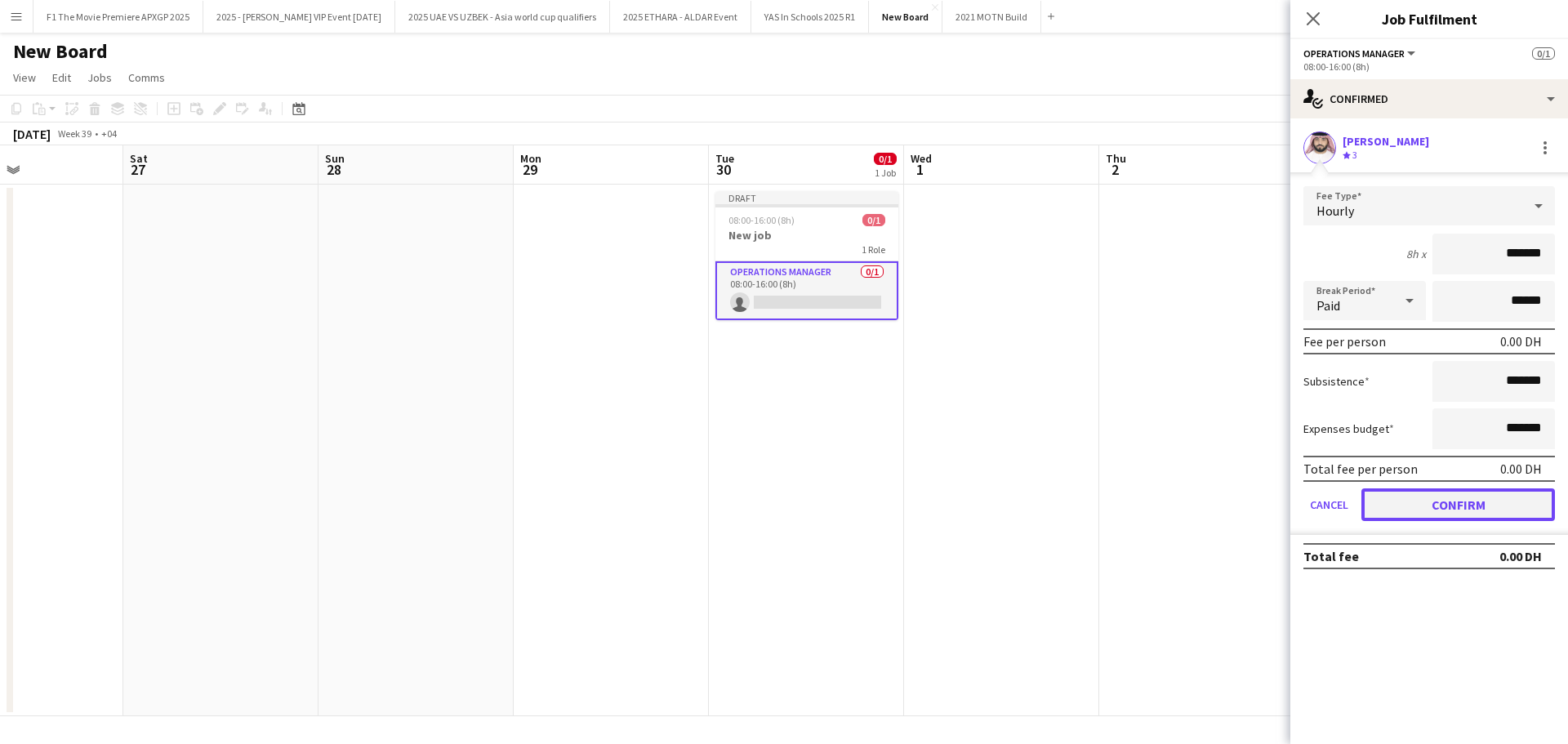
click at [1414, 502] on button "Confirm" at bounding box center [1458, 504] width 193 height 33
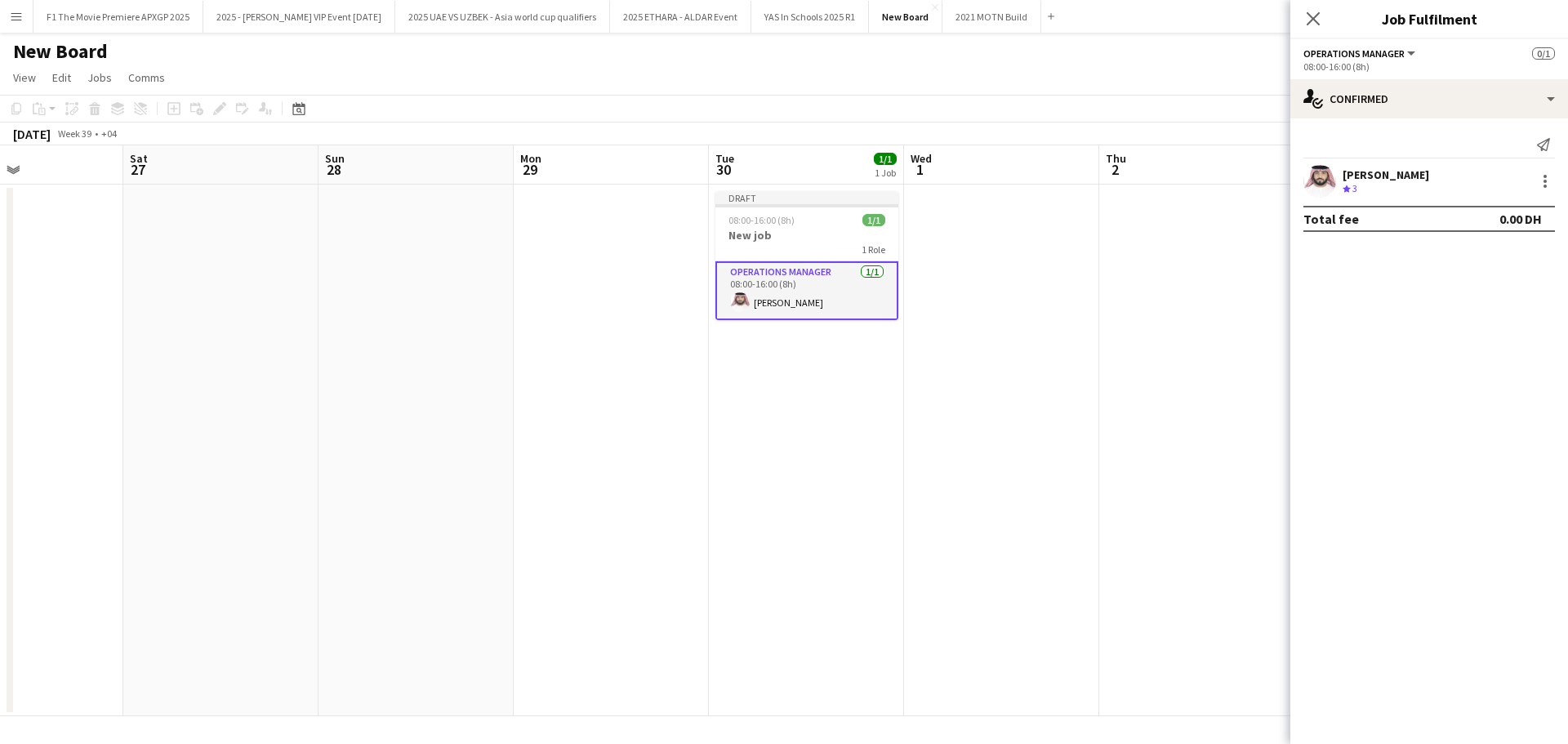
click at [1429, 188] on div "Crew rating 3" at bounding box center [1386, 189] width 86 height 14
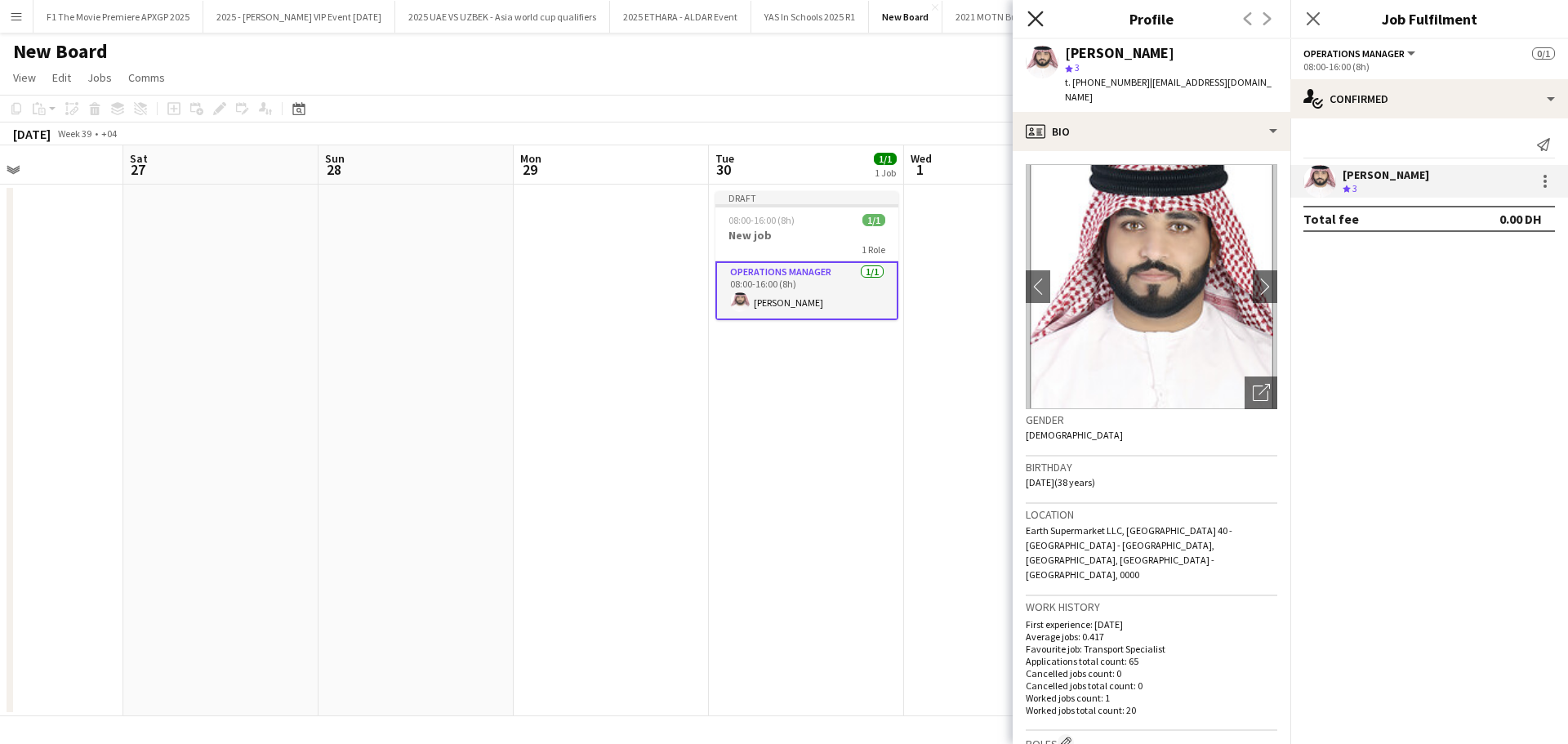
click at [1036, 23] on icon "Close pop-in" at bounding box center [1035, 18] width 16 height 16
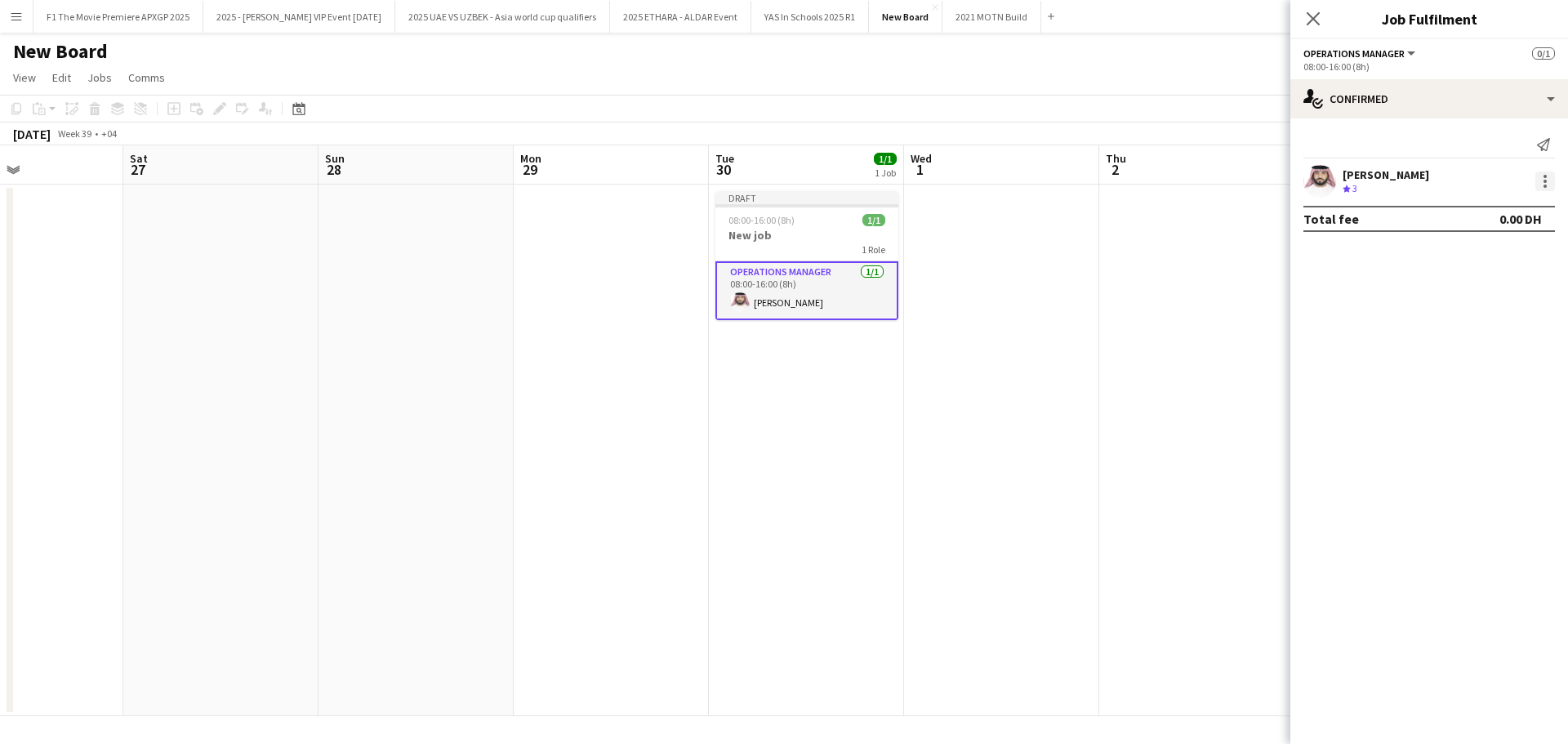
click at [1542, 179] on div at bounding box center [1545, 180] width 20 height 20
click at [1491, 364] on span "Remove" at bounding box center [1491, 368] width 101 height 15
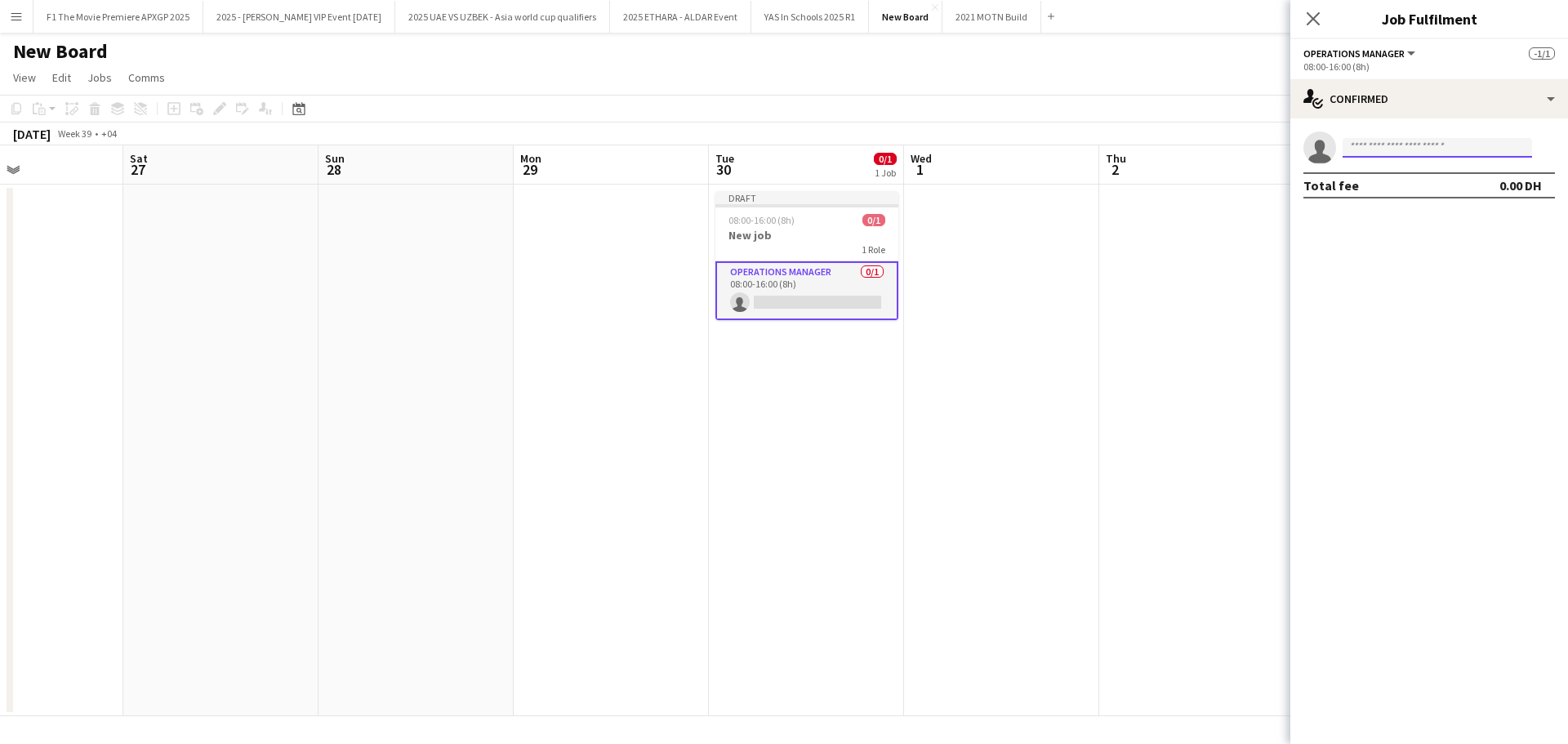
click at [1365, 144] on input at bounding box center [1438, 147] width 190 height 20
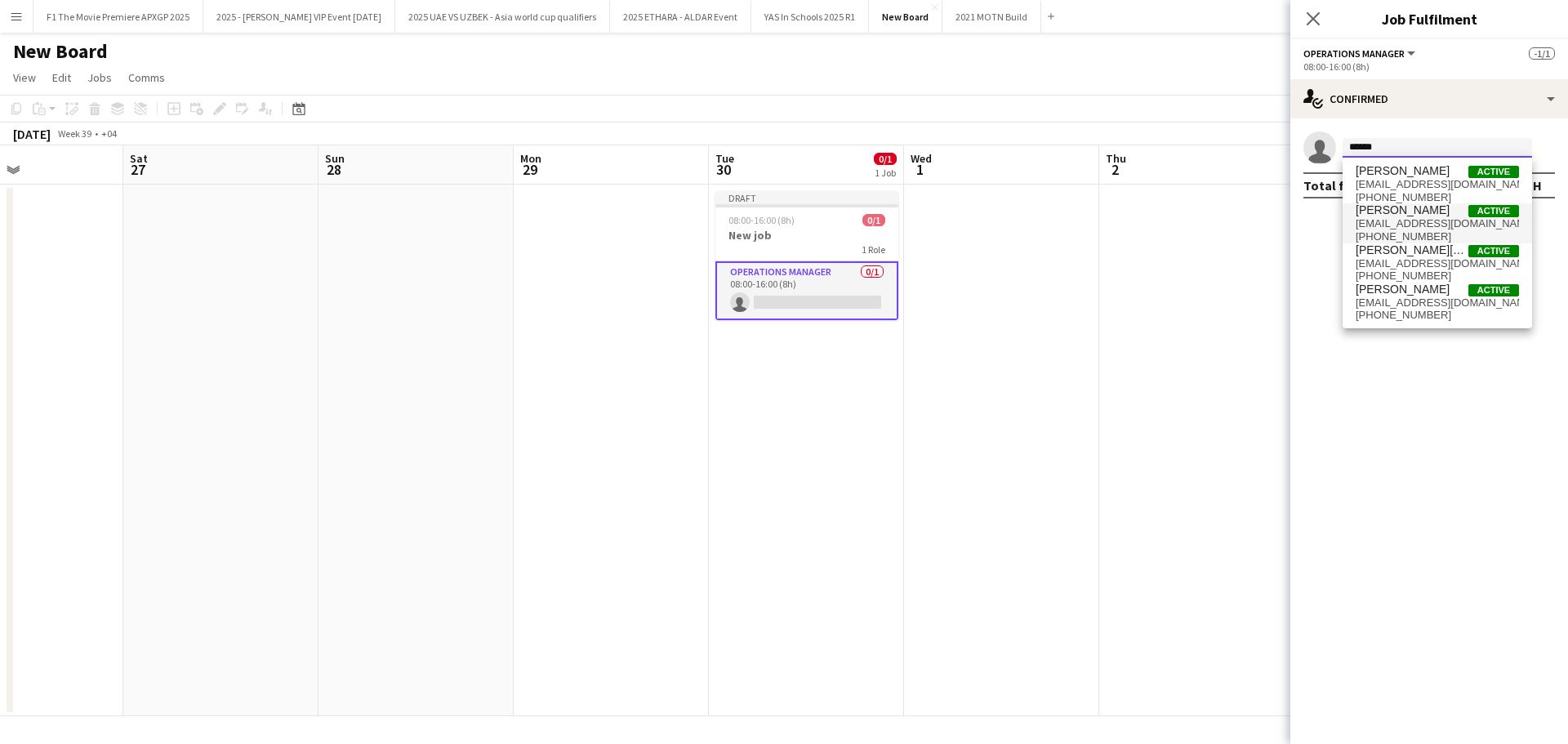
type input "******"
click at [1401, 212] on span "[PERSON_NAME]" at bounding box center [1402, 210] width 94 height 14
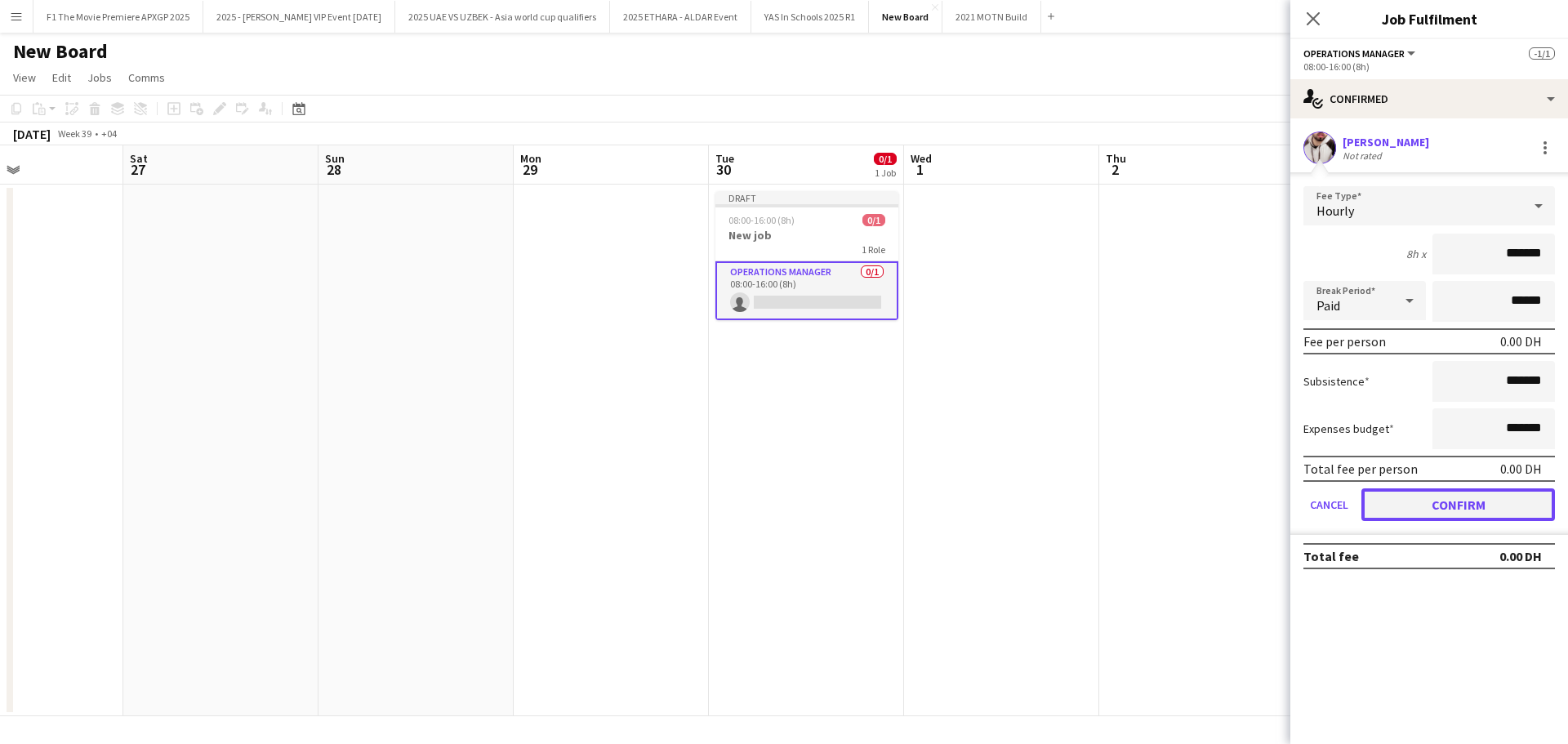
click at [1455, 511] on button "Confirm" at bounding box center [1458, 504] width 193 height 33
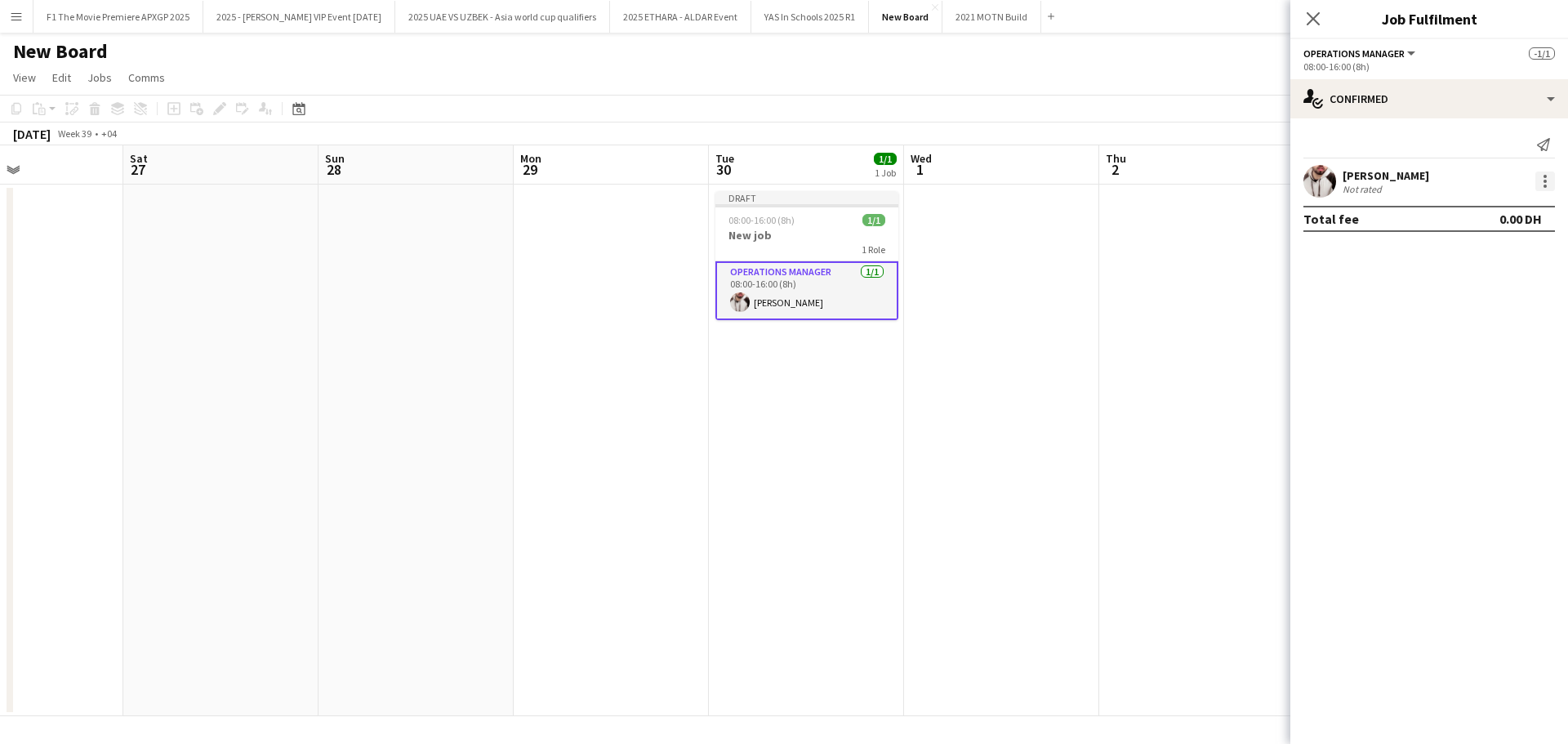
click at [1553, 178] on div at bounding box center [1545, 180] width 20 height 20
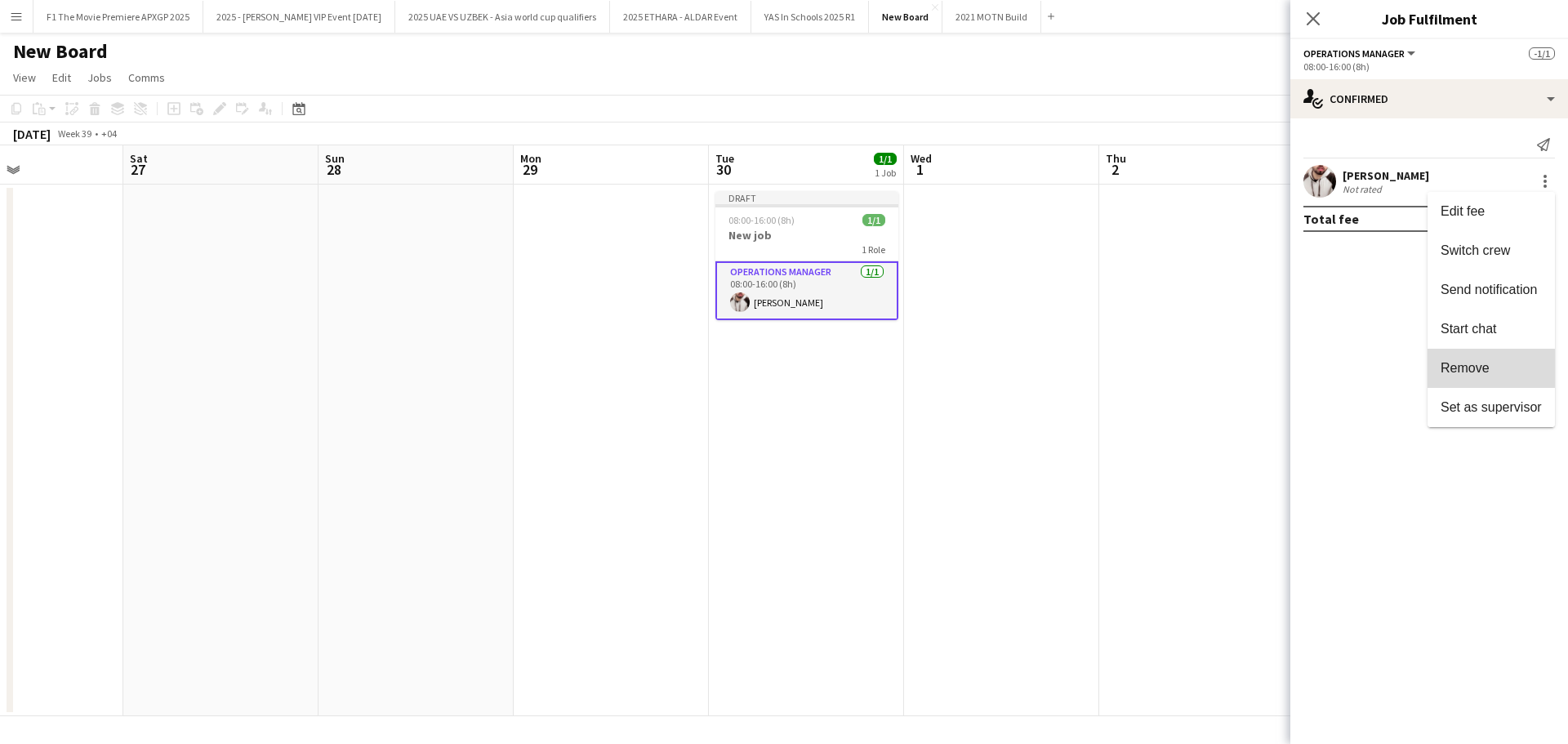
click at [1472, 365] on span "Remove" at bounding box center [1465, 367] width 49 height 14
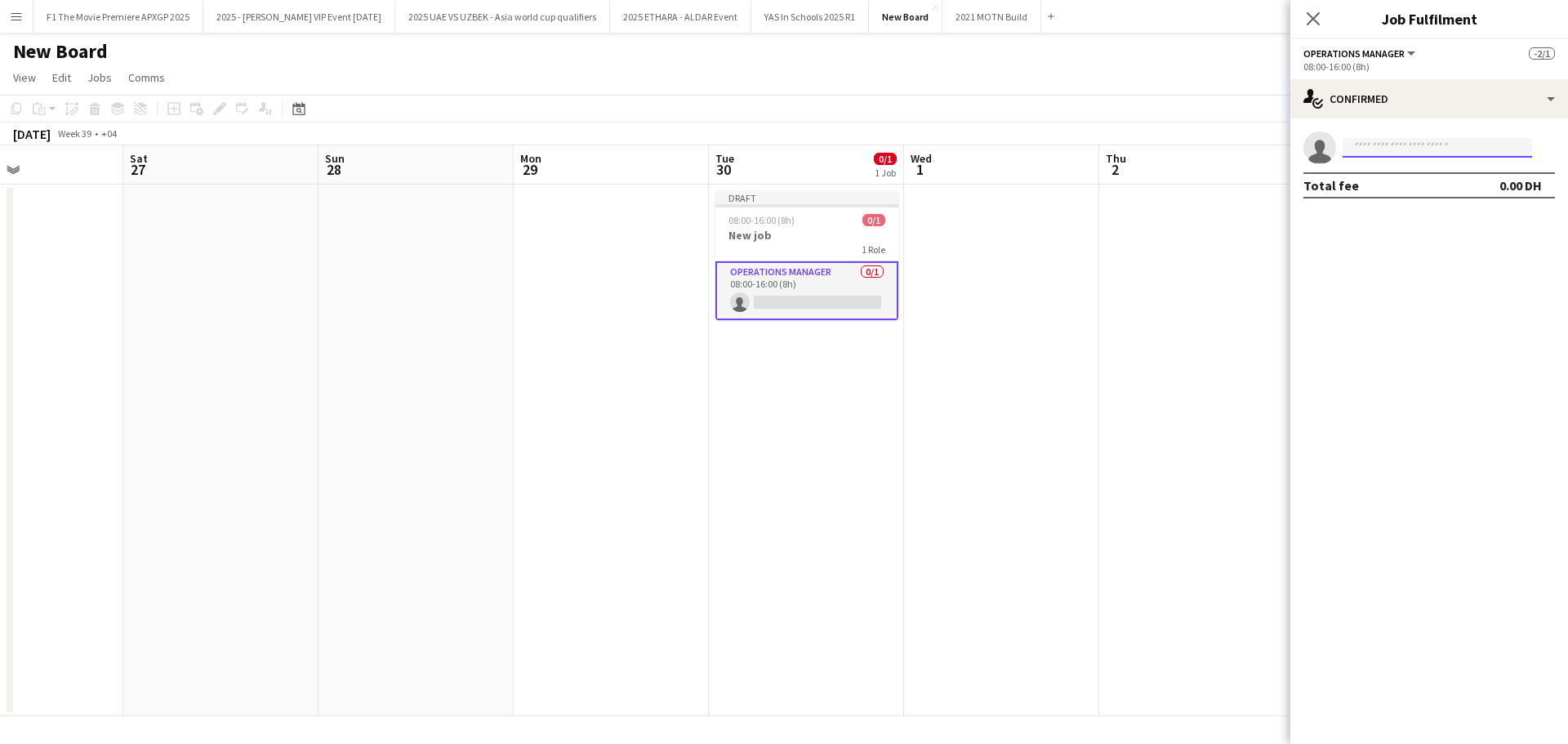
click at [1417, 154] on input at bounding box center [1438, 147] width 190 height 20
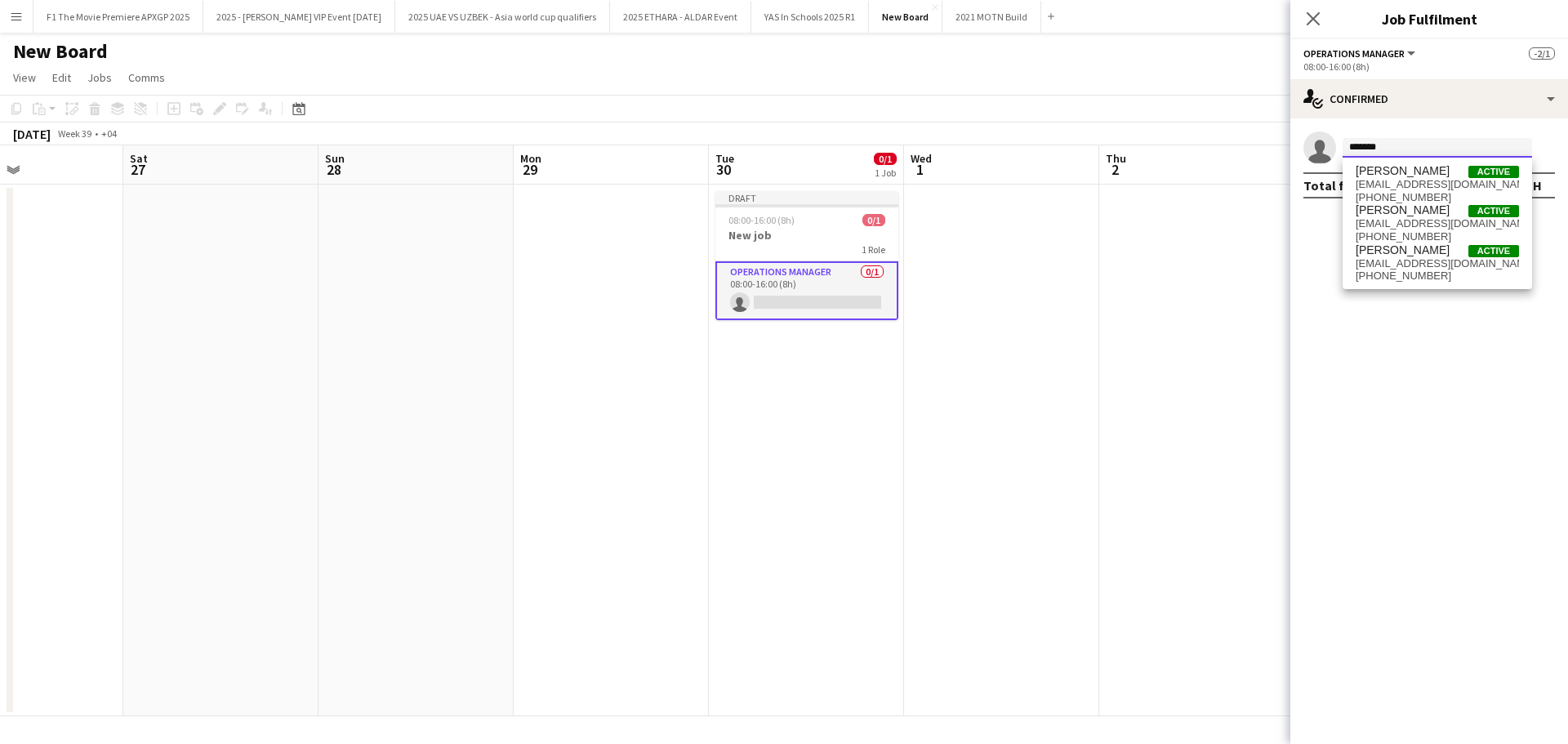
drag, startPoint x: 1401, startPoint y: 148, endPoint x: 1329, endPoint y: 144, distance: 72.1
click at [1329, 144] on app-invite-slot "single-neutral-actions *******" at bounding box center [1429, 147] width 278 height 33
type input "*"
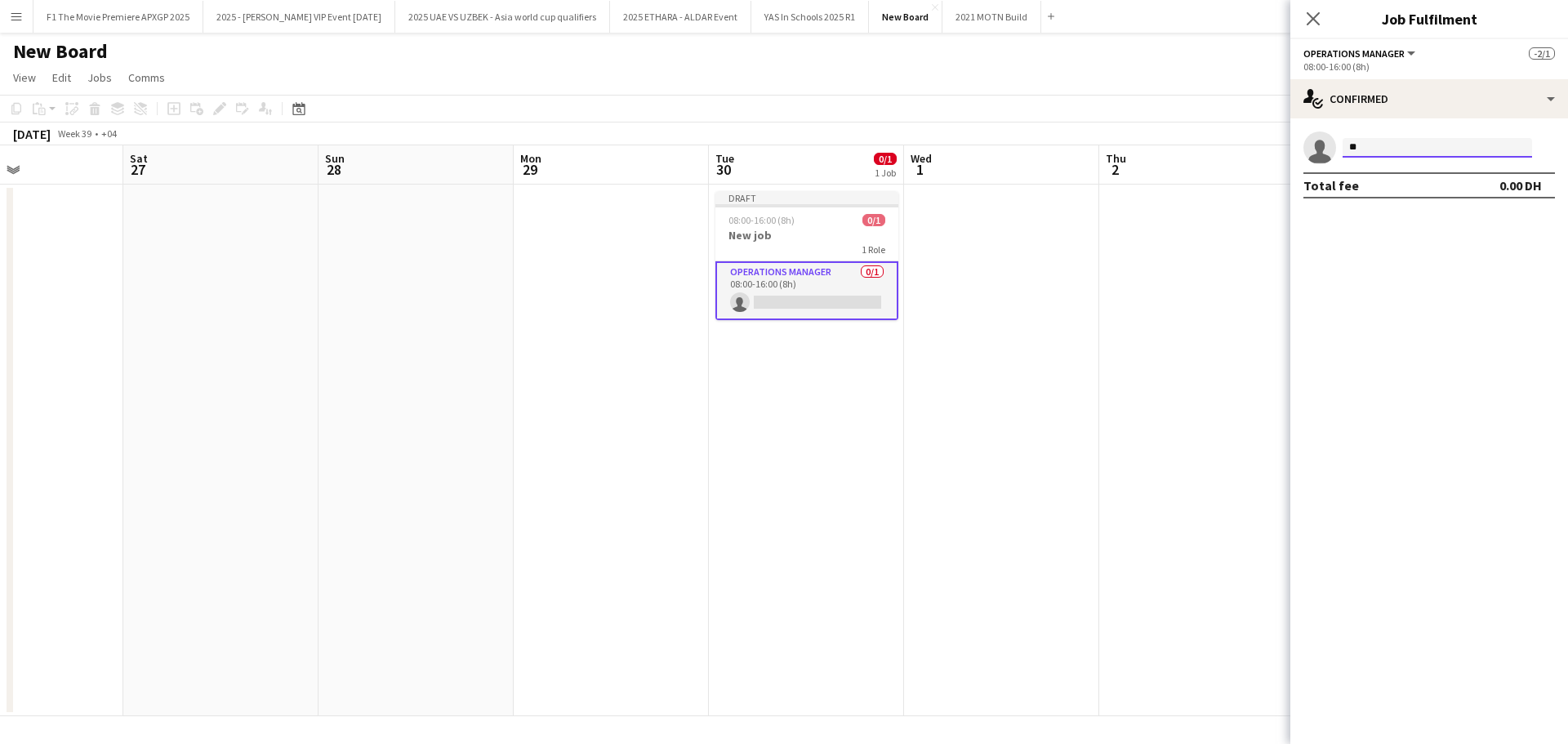
type input "*"
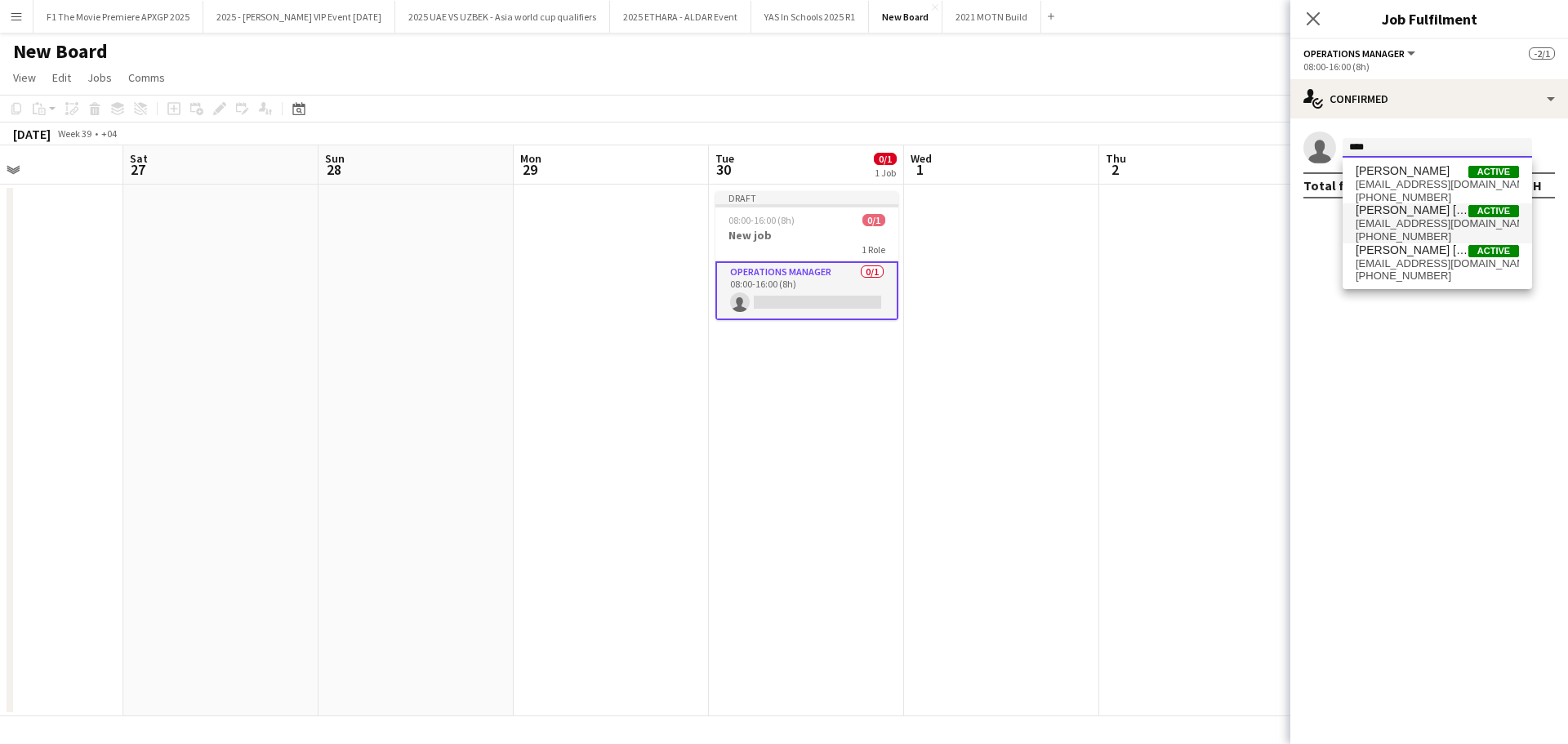
type input "****"
click at [1389, 226] on span "[EMAIL_ADDRESS][DOMAIN_NAME]" at bounding box center [1438, 224] width 164 height 13
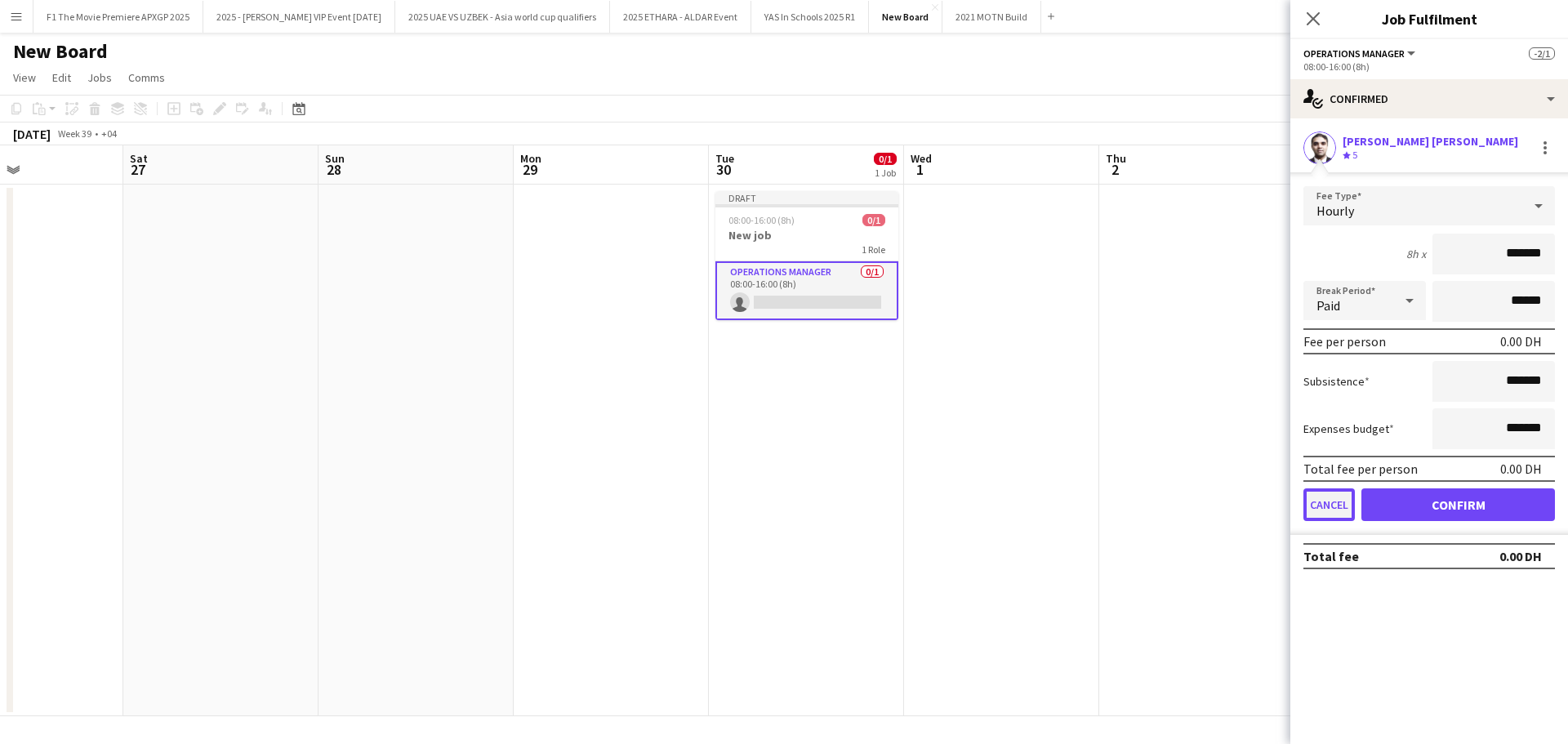
click at [1328, 496] on button "Cancel" at bounding box center [1329, 504] width 51 height 33
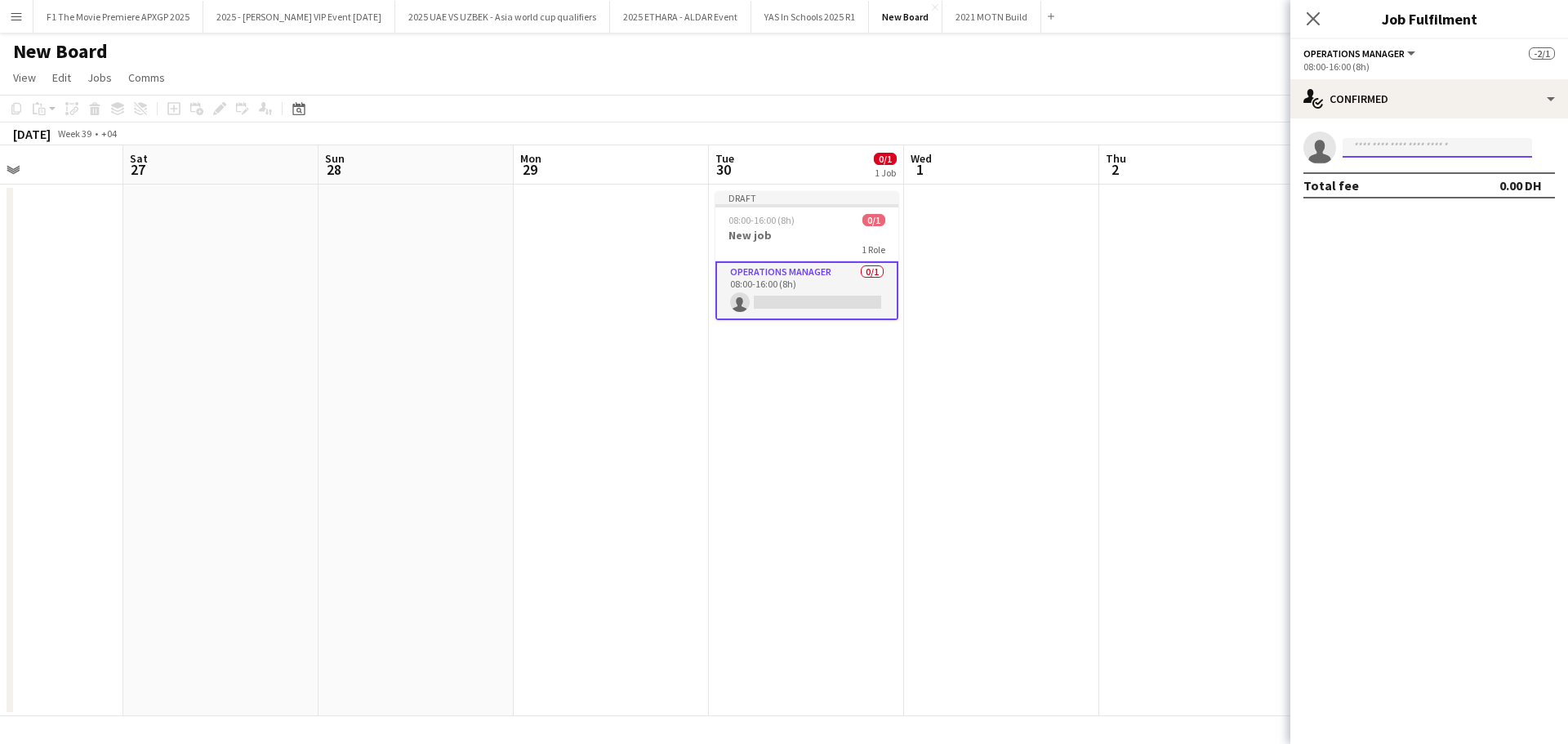
click at [1382, 152] on input at bounding box center [1438, 147] width 190 height 20
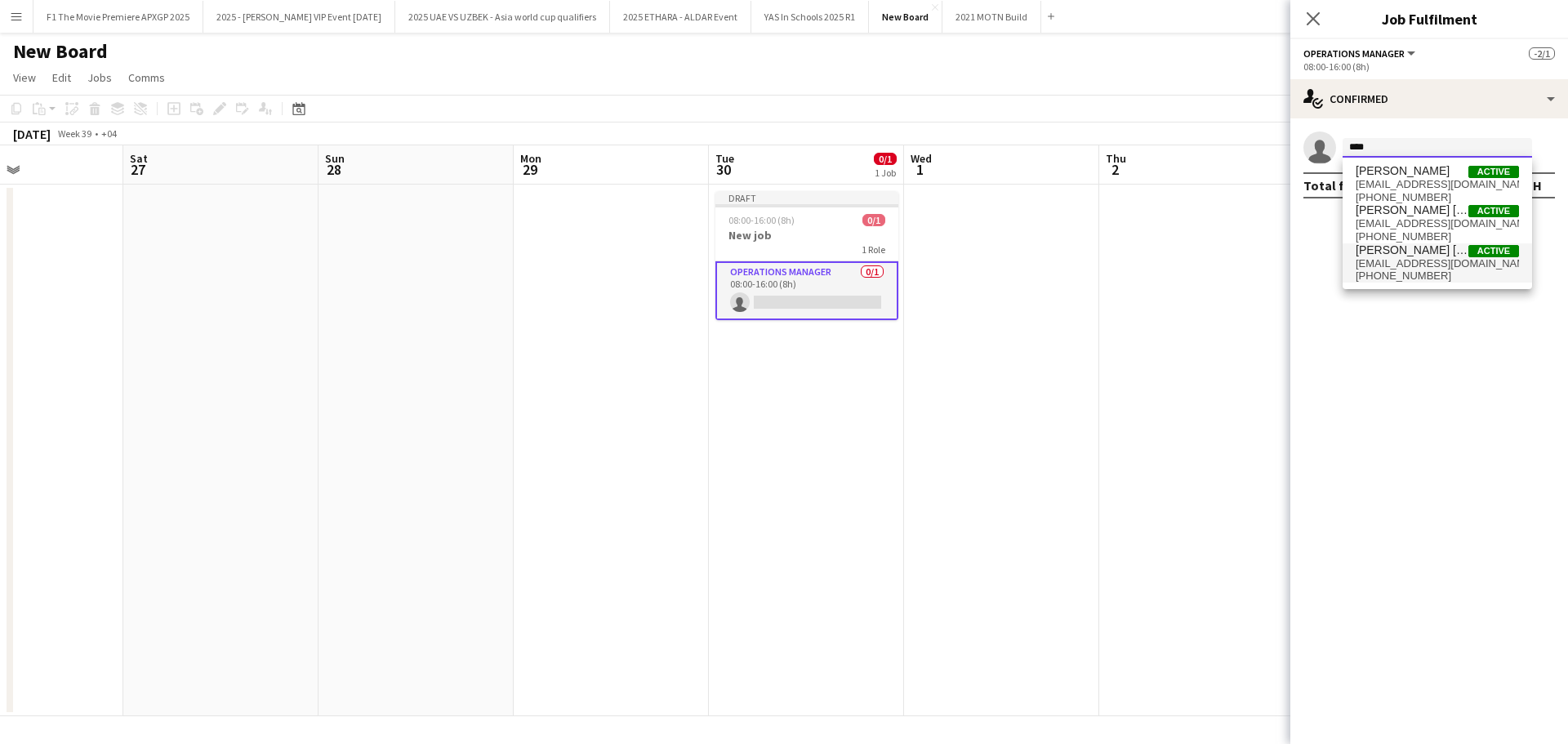
type input "****"
click at [1439, 246] on span "[PERSON_NAME] [PERSON_NAME]" at bounding box center [1412, 250] width 113 height 14
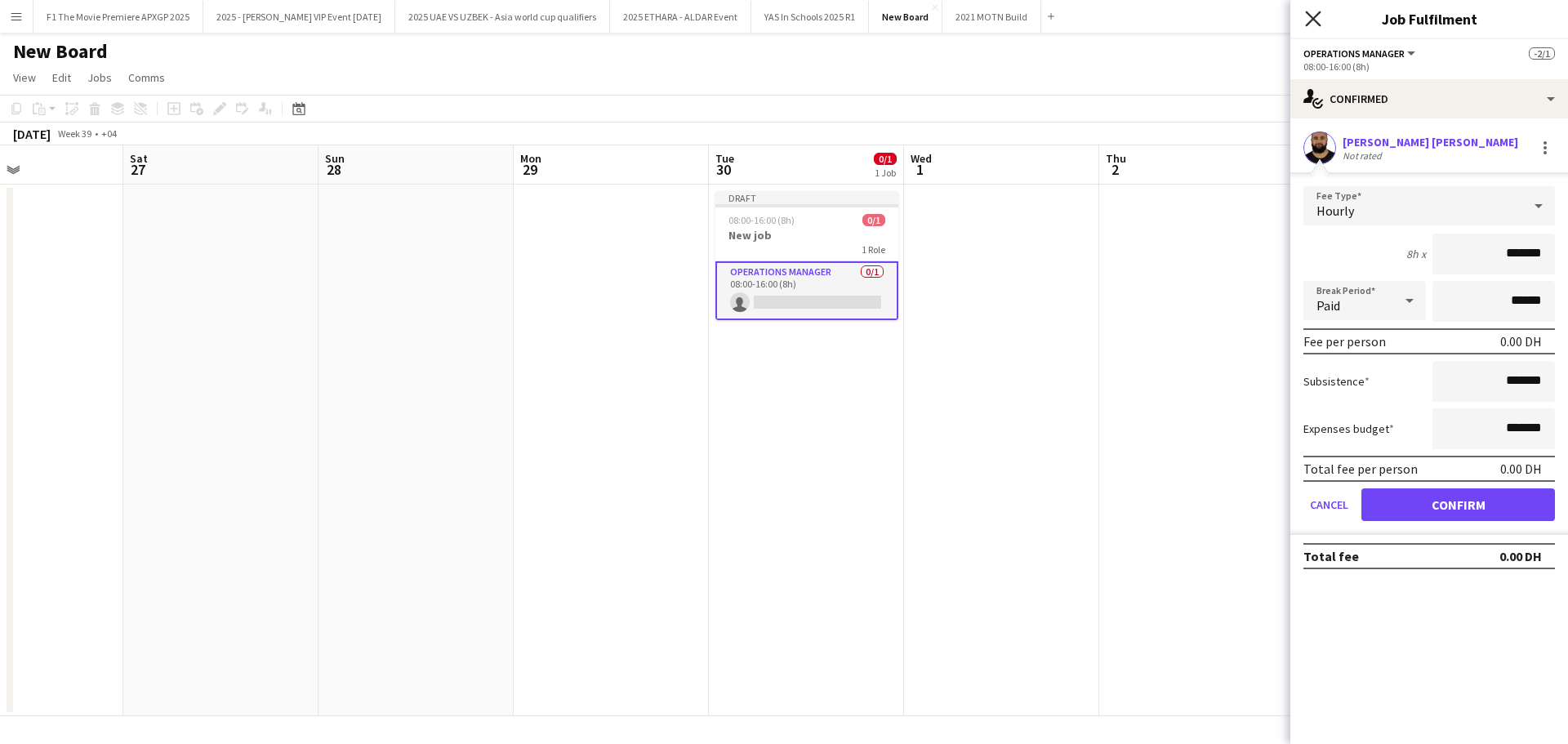
click at [1309, 15] on icon at bounding box center [1312, 18] width 16 height 16
